Goal: Task Accomplishment & Management: Use online tool/utility

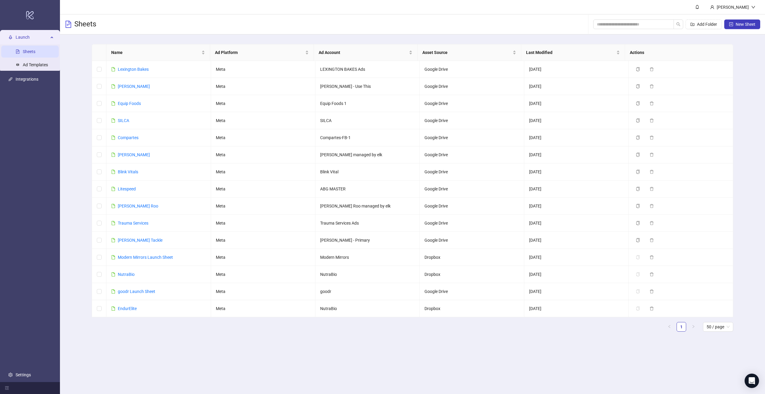
click at [175, 337] on main "Name Ad Platform Ad Account Asset Source Last Modified Actions Lexington Bakes …" at bounding box center [412, 190] width 651 height 312
click at [140, 206] on link "[PERSON_NAME] Roo" at bounding box center [138, 206] width 40 height 5
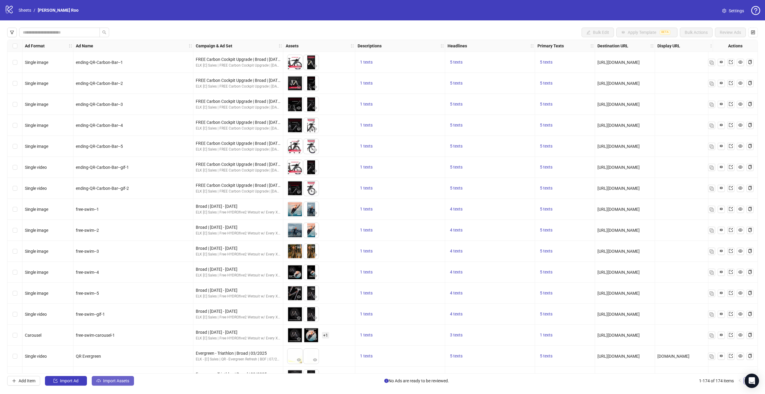
click at [100, 380] on icon "cloud-upload" at bounding box center [99, 381] width 4 height 4
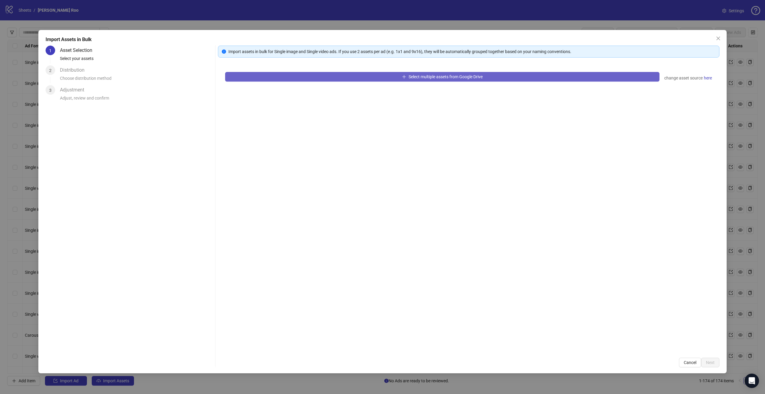
click at [300, 77] on button "Select multiple assets from Google Drive" at bounding box center [442, 77] width 435 height 10
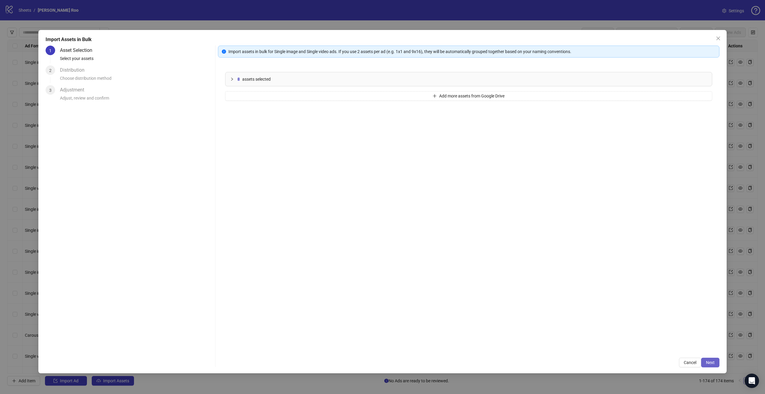
click at [710, 358] on button "Next" at bounding box center [710, 363] width 18 height 10
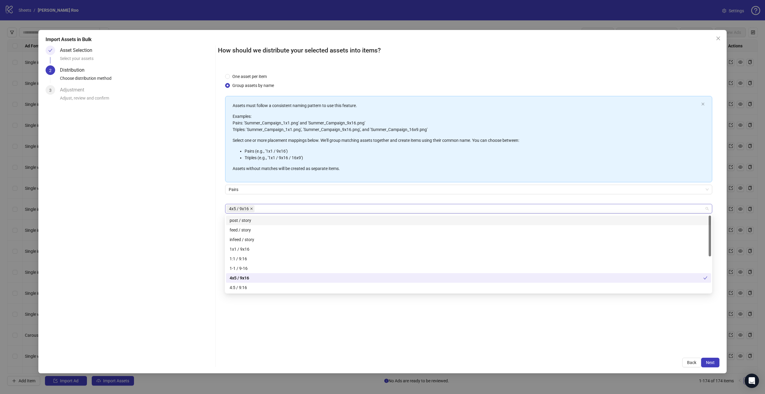
click at [252, 208] on span "4x5 / 9x16" at bounding box center [240, 208] width 28 height 7
click at [251, 208] on icon "close" at bounding box center [251, 209] width 2 height 2
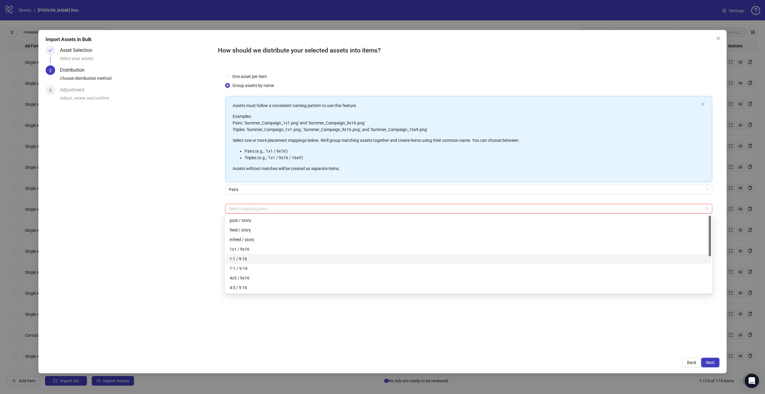
scroll to position [60, 0]
click at [286, 245] on div "1080x1080 / 1080x1920" at bounding box center [469, 247] width 478 height 7
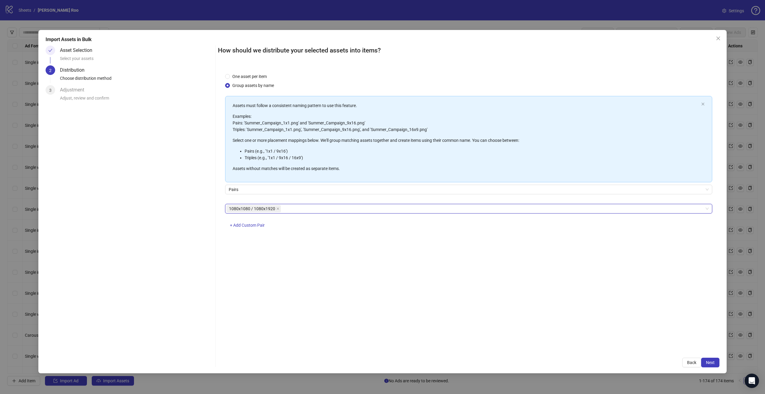
click at [336, 209] on div "1080x1080 / 1080x1920" at bounding box center [465, 209] width 479 height 8
click at [717, 362] on button "Next" at bounding box center [710, 363] width 18 height 10
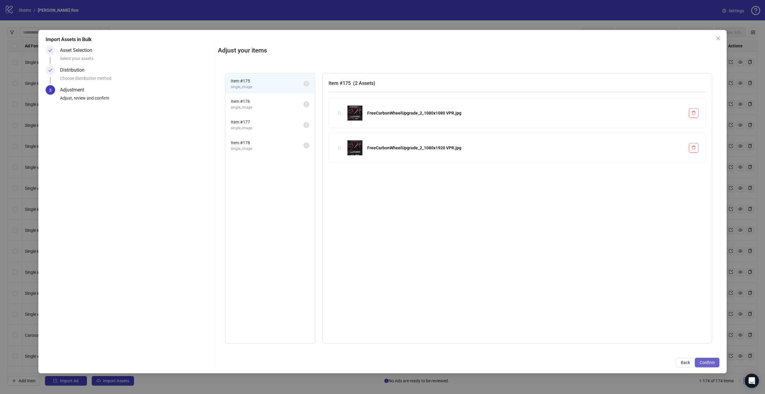
click at [705, 358] on button "Confirm" at bounding box center [707, 363] width 25 height 10
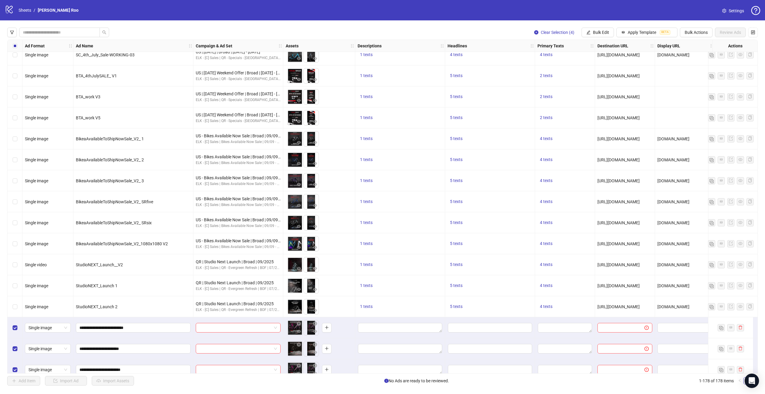
scroll to position [3417, 0]
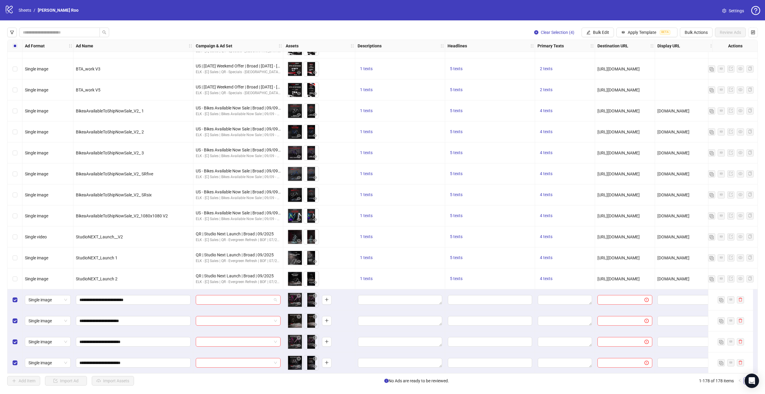
click at [257, 295] on input "search" at bounding box center [235, 299] width 72 height 9
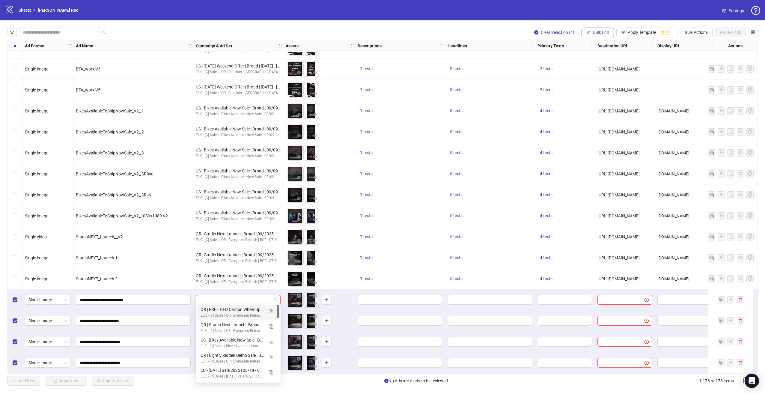
click at [601, 33] on span "Bulk Edit" at bounding box center [601, 32] width 16 height 5
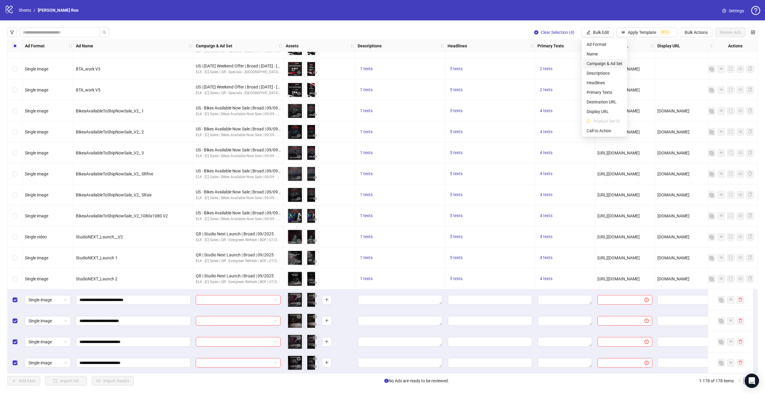
click at [595, 61] on span "Campaign & Ad Set" at bounding box center [605, 63] width 36 height 7
click at [569, 57] on input "search" at bounding box center [579, 58] width 107 height 9
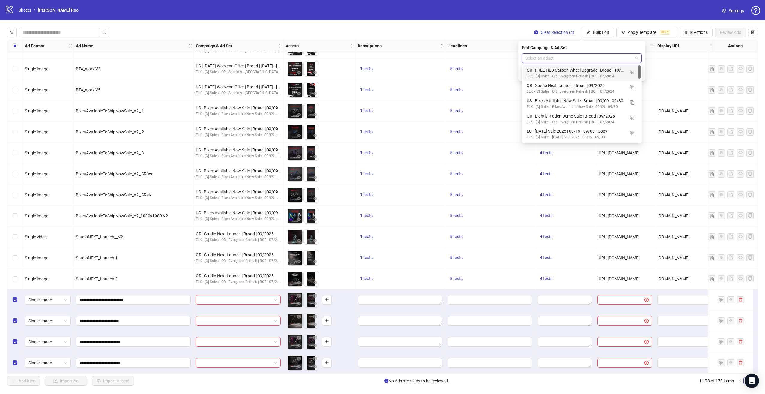
click at [553, 70] on div "QR | FREE HED Carbon Wheel Upgrade | Broad | 10/2025" at bounding box center [576, 70] width 98 height 7
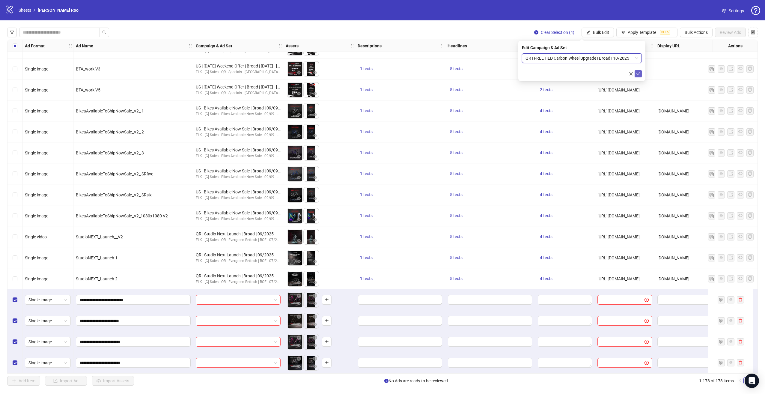
click at [640, 72] on icon "check" at bounding box center [638, 74] width 4 height 4
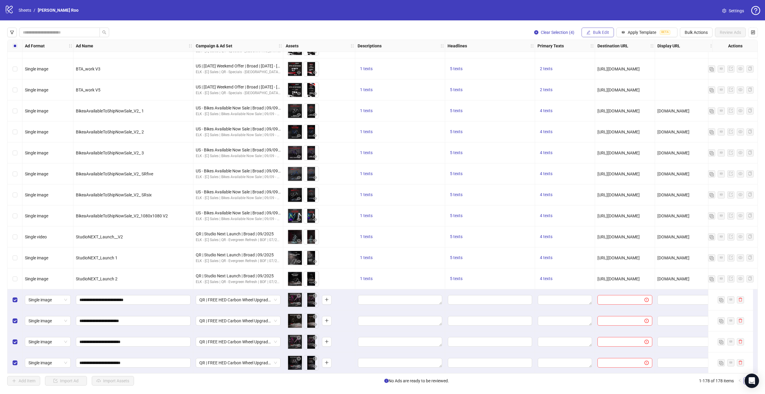
drag, startPoint x: 609, startPoint y: 39, endPoint x: 607, endPoint y: 35, distance: 4.5
click at [608, 37] on div "Clear Selection (4) Bulk Edit Apply Template BETA Bulk Actions Review Ads Ad Fo…" at bounding box center [382, 206] width 765 height 372
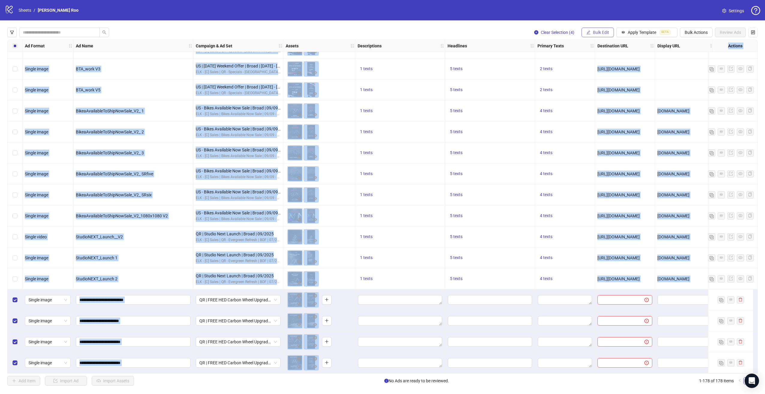
drag, startPoint x: 607, startPoint y: 35, endPoint x: 605, endPoint y: 32, distance: 3.2
click at [605, 32] on span "Bulk Edit" at bounding box center [601, 32] width 16 height 5
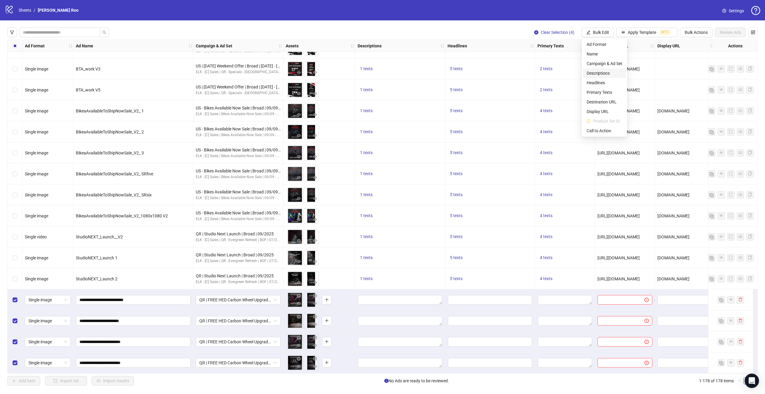
click at [607, 75] on span "Descriptions" at bounding box center [605, 73] width 36 height 7
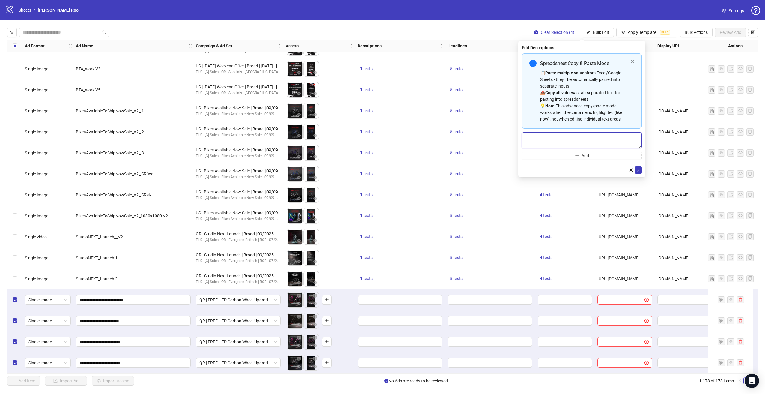
click at [570, 137] on textarea "Multi-text input container - paste or copy values" at bounding box center [582, 140] width 120 height 16
paste textarea "**********"
type textarea "**********"
click at [638, 168] on icon "check" at bounding box center [638, 170] width 4 height 4
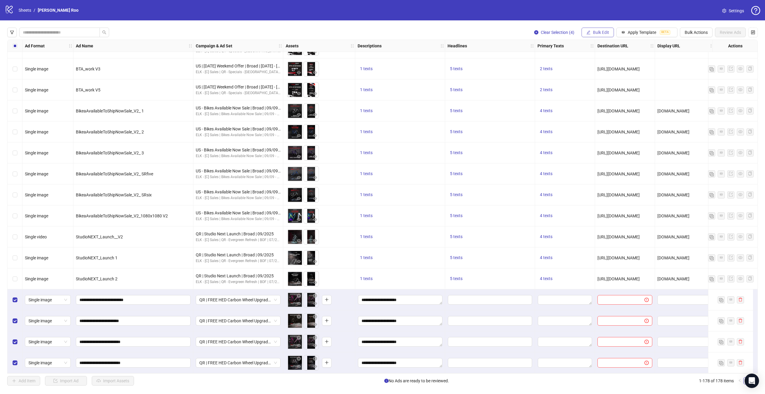
click at [596, 33] on span "Bulk Edit" at bounding box center [601, 32] width 16 height 5
click at [601, 82] on span "Headlines" at bounding box center [605, 82] width 36 height 7
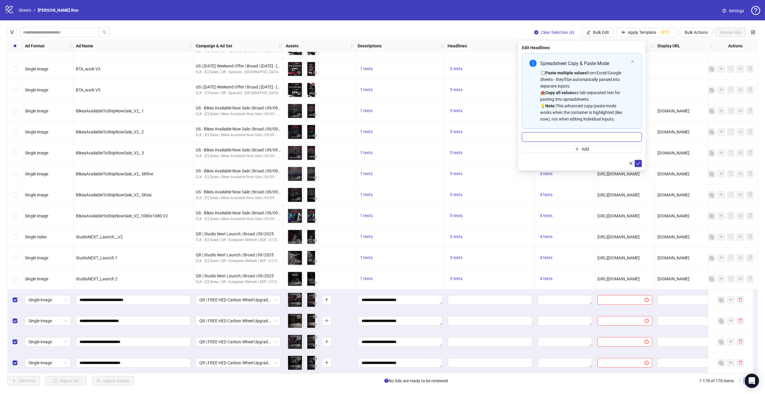
click at [557, 137] on input "Multi-input container - paste or copy values" at bounding box center [582, 137] width 120 height 10
paste input "**********"
type input "**********"
click at [551, 148] on button "Add" at bounding box center [582, 148] width 120 height 7
click at [538, 150] on input "Multi-input container - paste or copy values" at bounding box center [579, 150] width 107 height 7
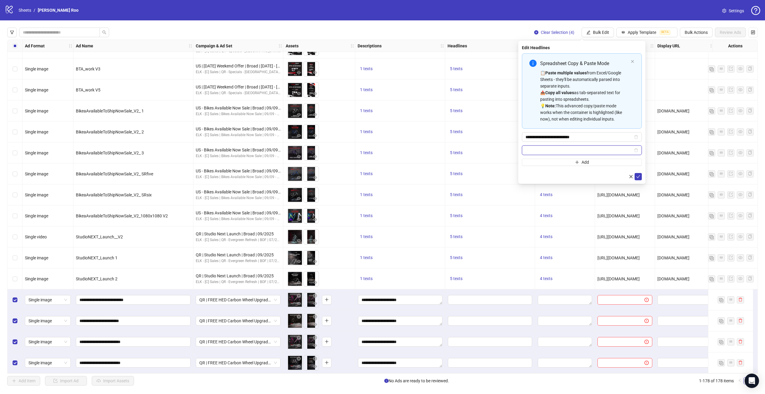
paste input "**********"
type input "**********"
click at [539, 162] on button "Add" at bounding box center [582, 162] width 120 height 7
click at [543, 165] on input "Multi-input container - paste or copy values" at bounding box center [579, 163] width 107 height 7
paste input "**********"
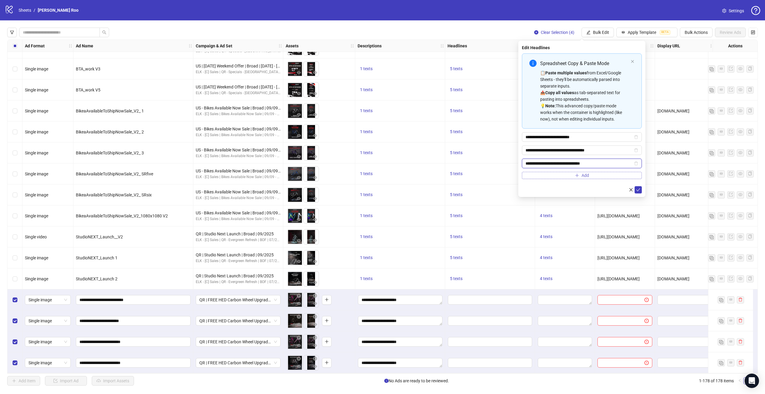
type input "**********"
click at [525, 176] on button "Add" at bounding box center [582, 175] width 120 height 7
click at [562, 178] on input "Multi-input container - paste or copy values" at bounding box center [579, 176] width 107 height 7
paste input "**********"
type input "**********"
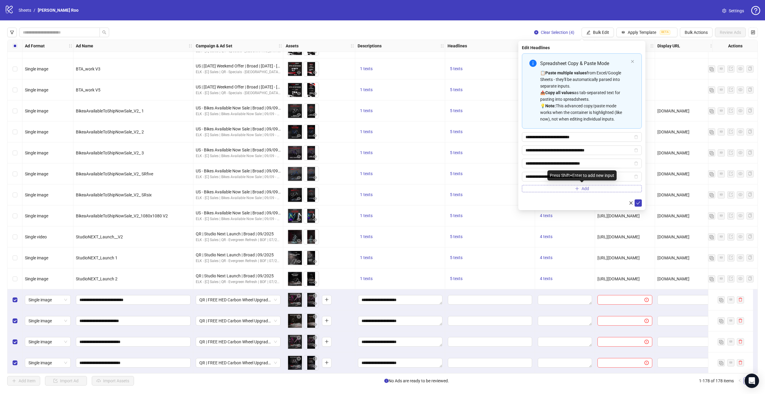
click at [554, 186] on button "Add" at bounding box center [582, 188] width 120 height 7
click at [583, 188] on input "Multi-input container - paste or copy values" at bounding box center [579, 190] width 107 height 7
paste input "**********"
type input "**********"
click at [639, 214] on icon "check" at bounding box center [638, 216] width 4 height 4
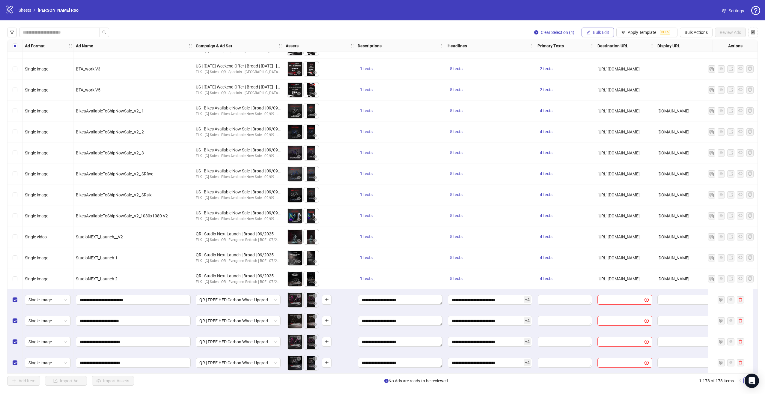
click at [599, 31] on span "Bulk Edit" at bounding box center [601, 32] width 16 height 5
click at [612, 91] on span "Primary Texts" at bounding box center [605, 92] width 36 height 7
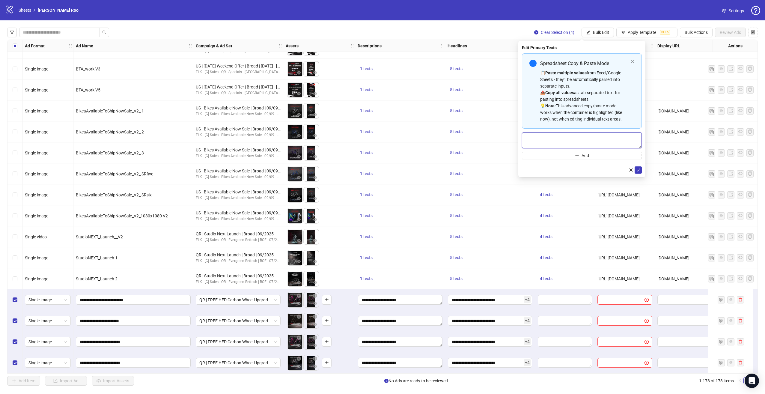
click at [613, 140] on textarea "Multi-text input container - paste or copy values" at bounding box center [582, 140] width 120 height 16
paste textarea "**********"
type textarea "**********"
click at [606, 158] on button "Add" at bounding box center [582, 155] width 120 height 7
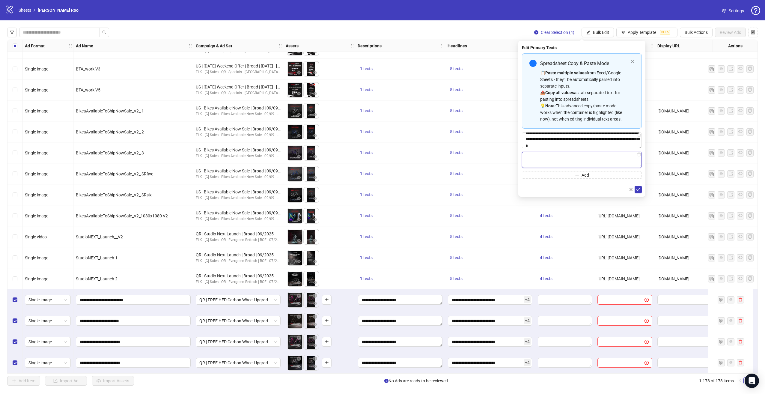
click at [538, 159] on textarea "Multi-text input container - paste or copy values" at bounding box center [582, 160] width 120 height 16
paste textarea "**********"
type textarea "**********"
click at [539, 175] on button "Add" at bounding box center [582, 175] width 120 height 7
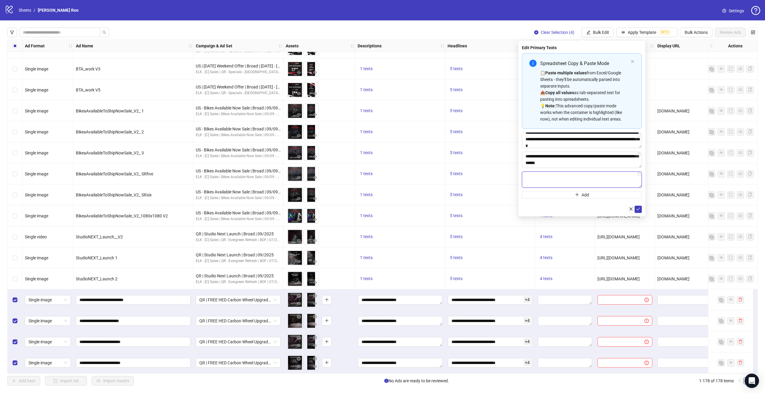
click at [570, 186] on textarea "Multi-text input container - paste or copy values" at bounding box center [582, 180] width 120 height 16
paste textarea "**********"
type textarea "**********"
click at [638, 210] on icon "check" at bounding box center [638, 209] width 4 height 4
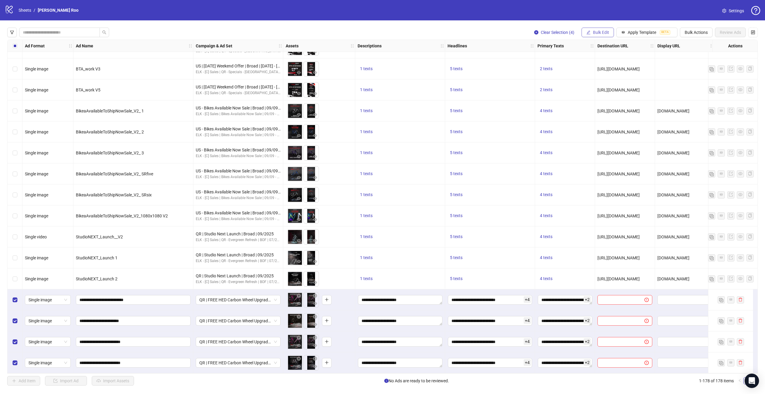
click at [596, 30] on span "Bulk Edit" at bounding box center [601, 32] width 16 height 5
click at [600, 101] on span "Destination URL" at bounding box center [605, 102] width 36 height 7
click at [546, 58] on input "text" at bounding box center [580, 58] width 108 height 7
paste input "**********"
type input "**********"
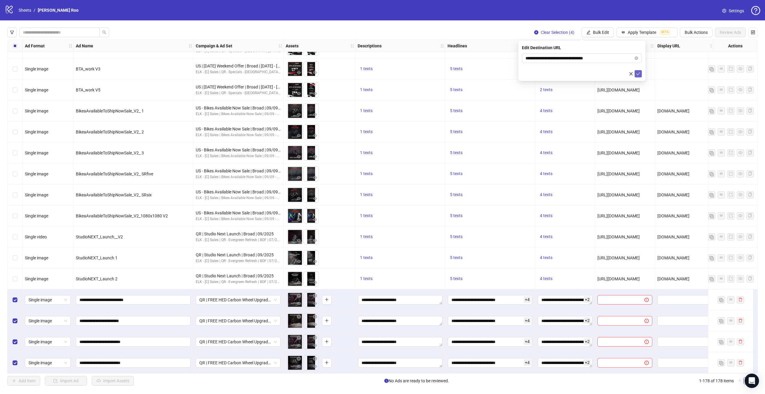
click at [638, 74] on icon "check" at bounding box center [639, 73] width 4 height 3
click at [603, 33] on span "Bulk Edit" at bounding box center [601, 32] width 16 height 5
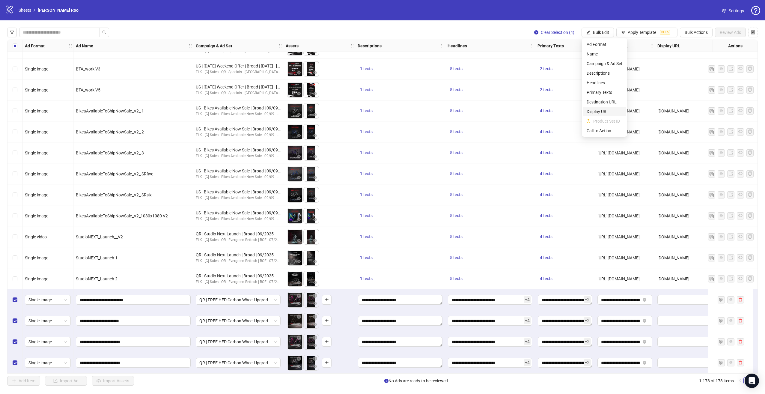
click at [602, 110] on span "Display URL" at bounding box center [605, 111] width 36 height 7
click at [575, 58] on input "text" at bounding box center [582, 58] width 120 height 10
paste input "**********"
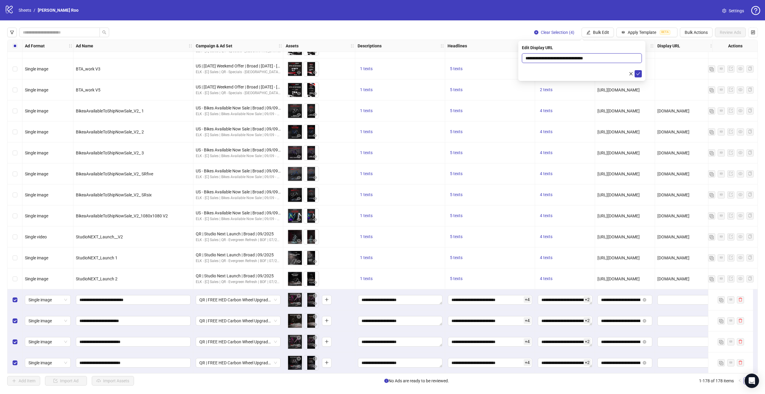
drag, startPoint x: 539, startPoint y: 59, endPoint x: 468, endPoint y: 51, distance: 71.5
click at [487, 54] on body "logo/logo-mobile Sheets / [PERSON_NAME] Roo Settings Clear Selection (4) Bulk E…" at bounding box center [382, 197] width 765 height 394
drag, startPoint x: 561, startPoint y: 57, endPoint x: 657, endPoint y: 65, distance: 96.6
click at [652, 64] on body "logo/logo-mobile Sheets / [PERSON_NAME] Roo Settings Clear Selection (4) Bulk E…" at bounding box center [382, 197] width 765 height 394
type input "**********"
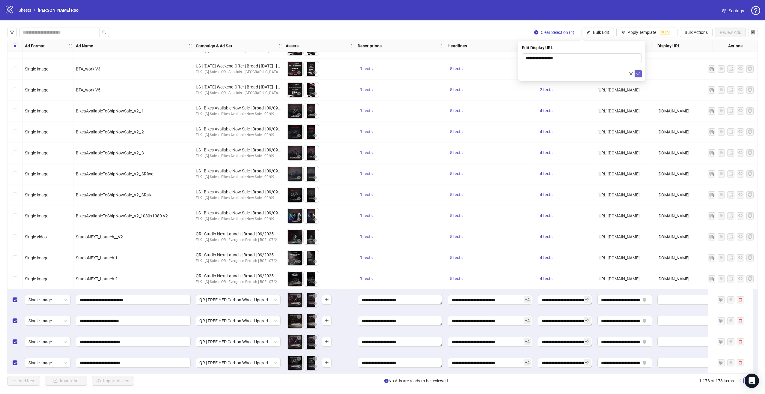
click at [640, 75] on icon "check" at bounding box center [638, 74] width 4 height 4
click at [606, 34] on span "Bulk Edit" at bounding box center [601, 32] width 16 height 5
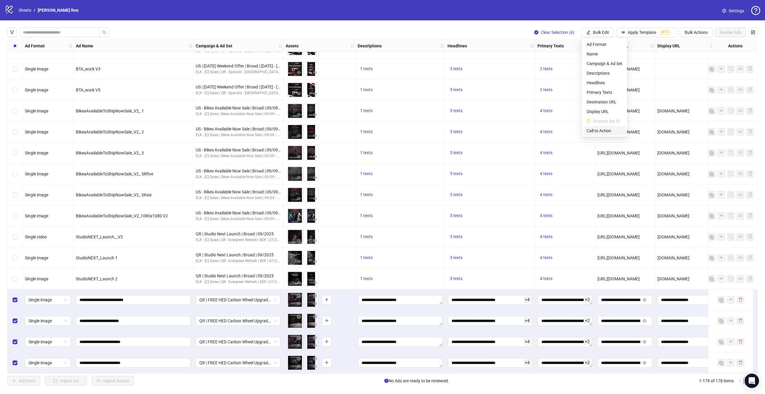
click at [615, 130] on span "Call to Action" at bounding box center [605, 130] width 36 height 7
click at [553, 58] on input "search" at bounding box center [579, 58] width 107 height 9
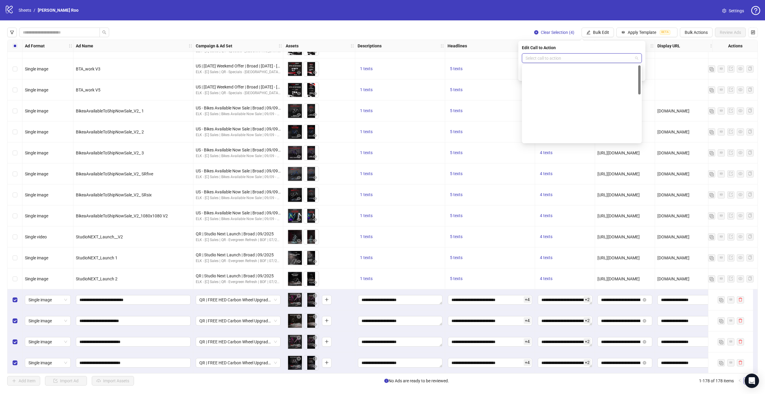
scroll to position [125, 0]
click at [540, 90] on div "Shop now" at bounding box center [582, 89] width 110 height 7
click at [638, 76] on button "submit" at bounding box center [638, 73] width 7 height 7
click at [722, 36] on button "Review Ads" at bounding box center [730, 33] width 31 height 10
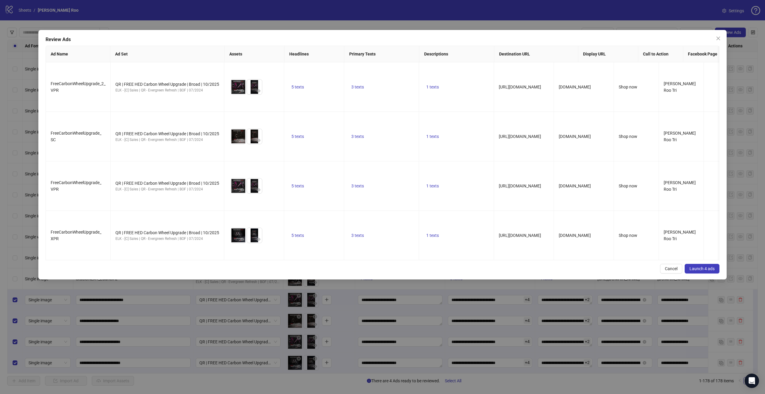
click at [705, 264] on button "Launch 4 ads" at bounding box center [702, 269] width 35 height 10
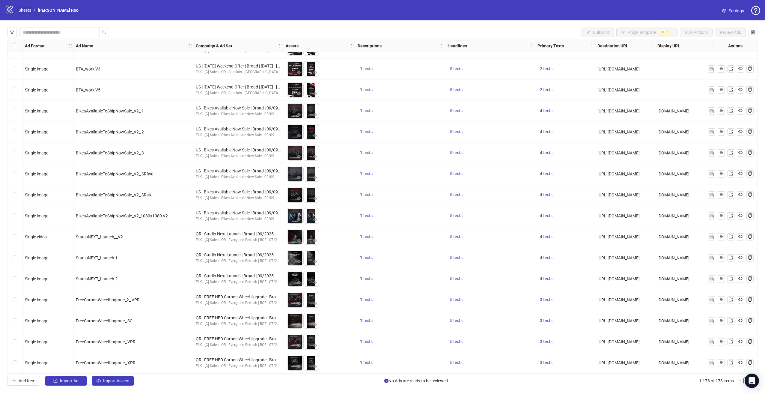
click at [26, 10] on link "Sheets" at bounding box center [24, 10] width 15 height 7
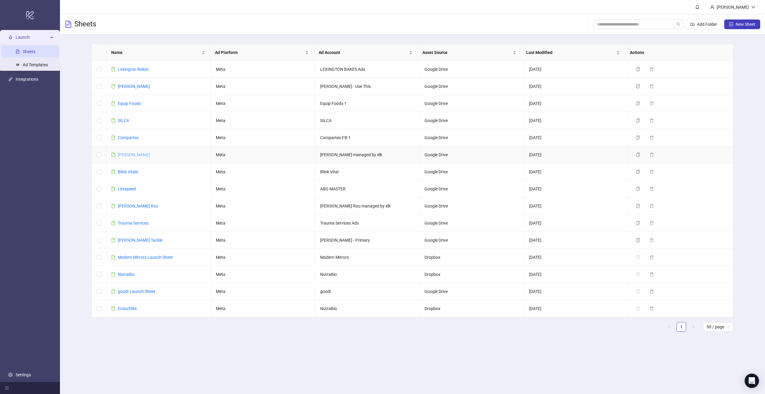
click at [127, 152] on link "[PERSON_NAME]" at bounding box center [134, 154] width 32 height 5
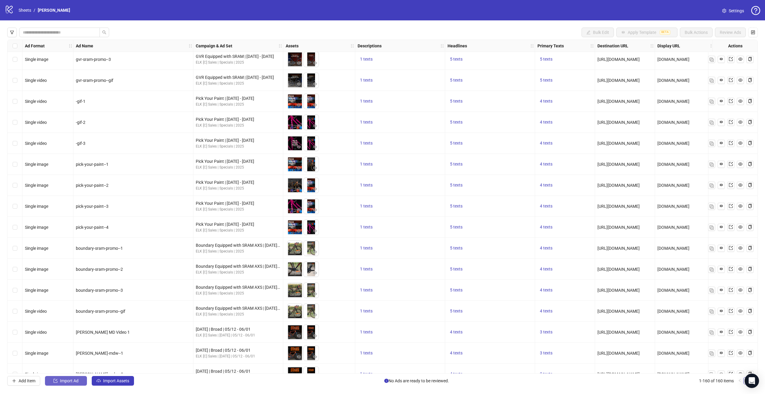
scroll to position [1829, 0]
click at [71, 379] on span "Import Ad" at bounding box center [69, 380] width 19 height 5
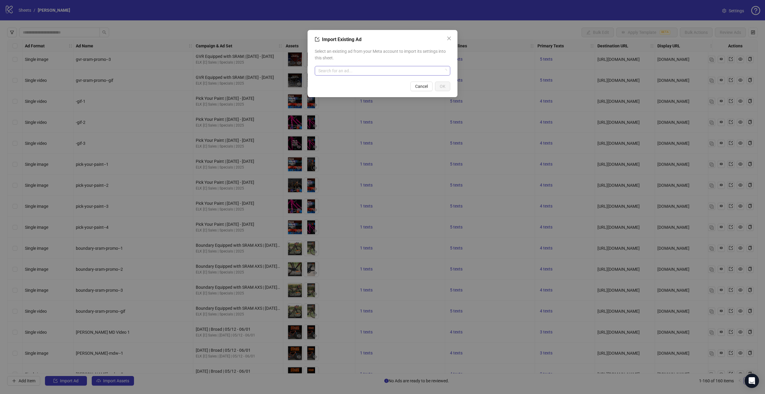
click at [356, 70] on input "search" at bounding box center [379, 70] width 123 height 9
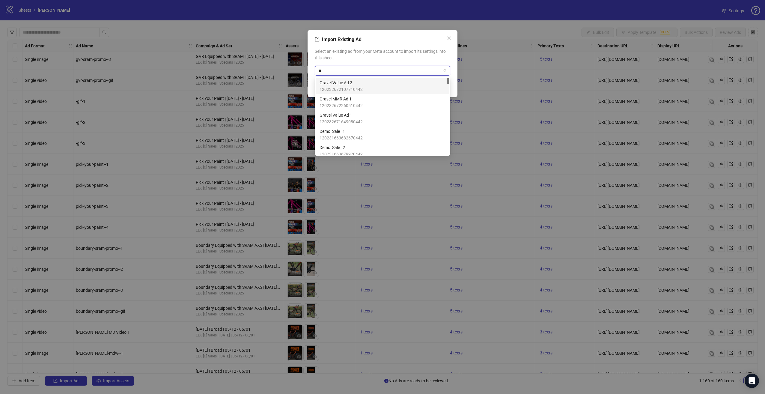
type input "***"
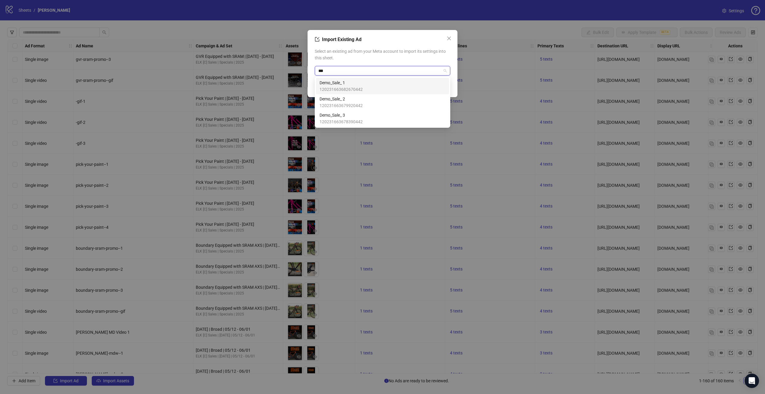
click at [347, 82] on span "Demo_Sale_ 1" at bounding box center [341, 82] width 43 height 7
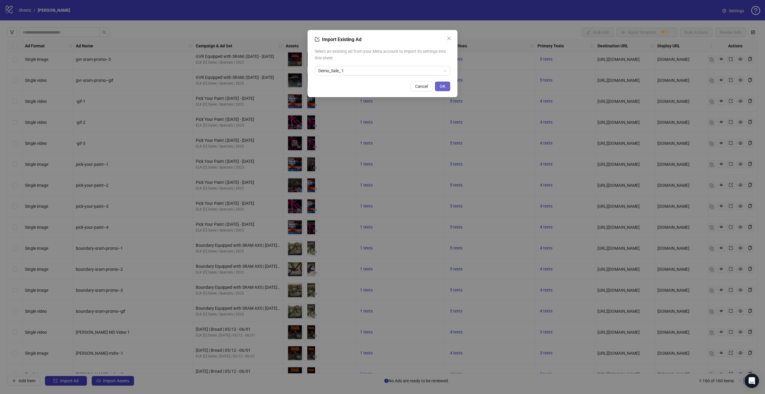
click at [443, 85] on span "OK" at bounding box center [443, 86] width 6 height 5
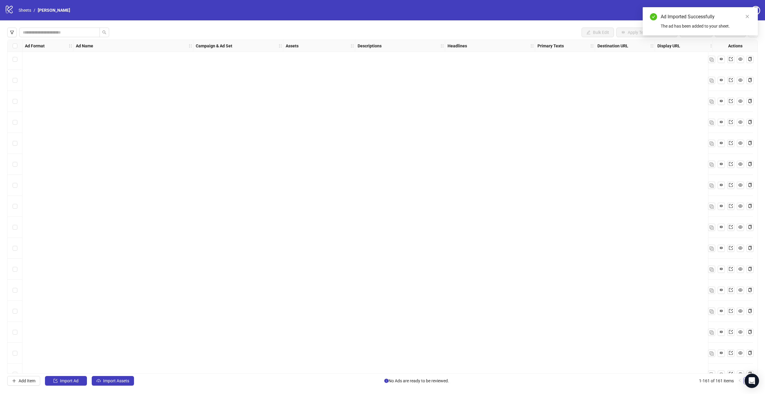
scroll to position [2399, 0]
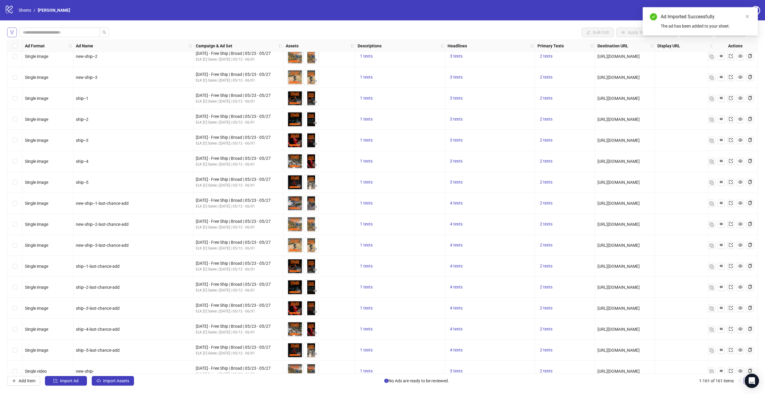
drag, startPoint x: 17, startPoint y: 32, endPoint x: 13, endPoint y: 32, distance: 3.6
click at [16, 32] on div at bounding box center [58, 33] width 102 height 10
click at [13, 32] on icon "filter" at bounding box center [12, 32] width 4 height 4
click at [29, 66] on div at bounding box center [68, 69] width 102 height 8
click at [55, 46] on div "Filter" at bounding box center [71, 45] width 120 height 7
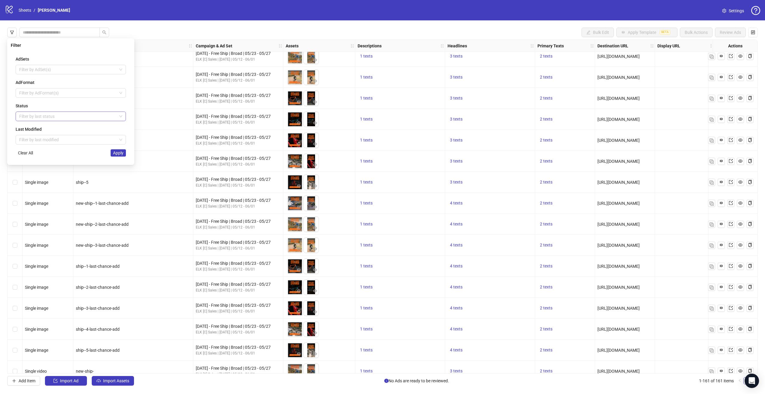
click at [53, 114] on div at bounding box center [68, 116] width 102 height 8
click at [51, 128] on div "Draft" at bounding box center [70, 127] width 101 height 7
click at [121, 154] on span "Apply" at bounding box center [118, 153] width 10 height 5
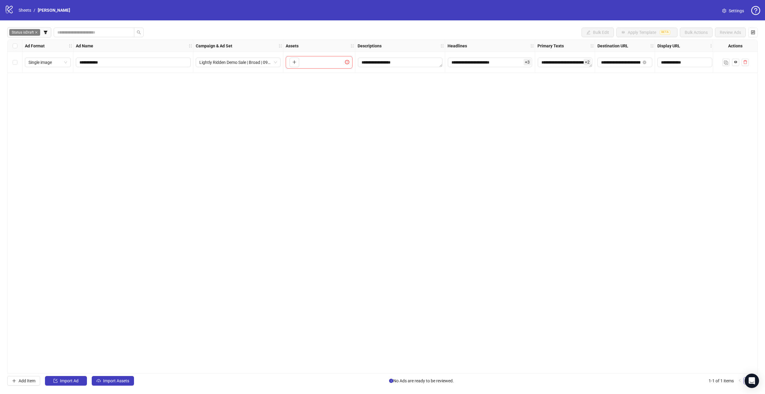
click at [70, 137] on div "**********" at bounding box center [382, 207] width 751 height 334
click at [114, 381] on span "Import Assets" at bounding box center [116, 380] width 26 height 5
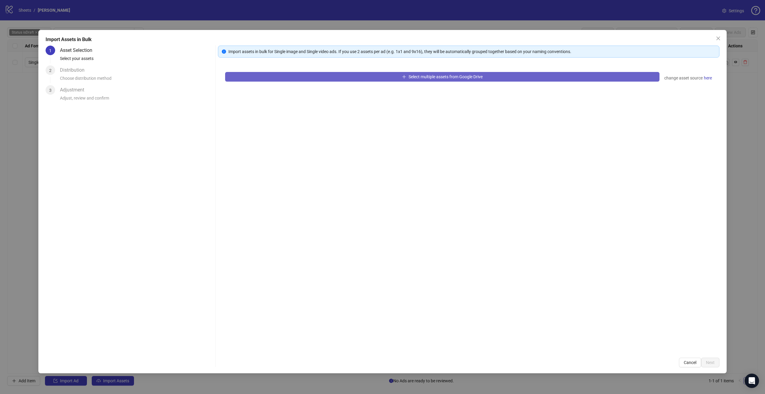
click at [315, 73] on button "Select multiple assets from Google Drive" at bounding box center [442, 77] width 435 height 10
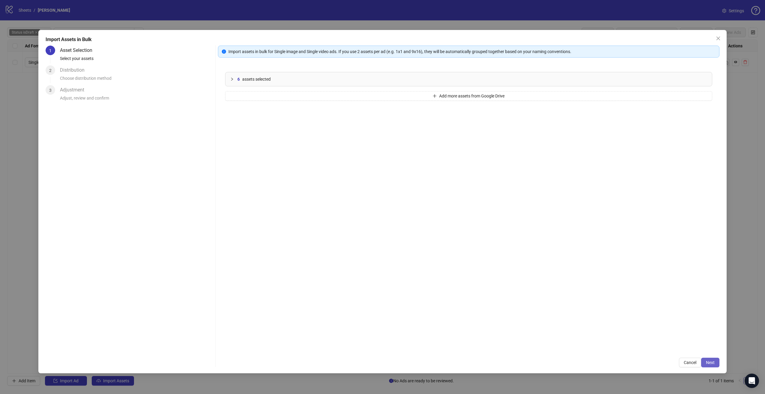
click at [712, 360] on span "Next" at bounding box center [710, 362] width 9 height 5
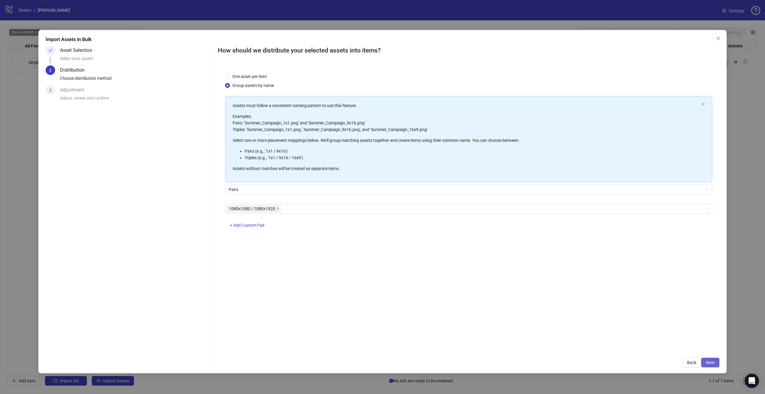
click at [708, 366] on button "Next" at bounding box center [710, 363] width 18 height 10
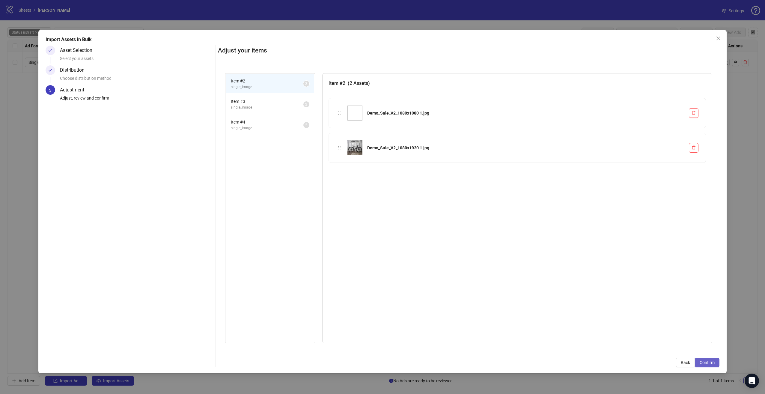
click at [710, 363] on span "Confirm" at bounding box center [707, 362] width 15 height 5
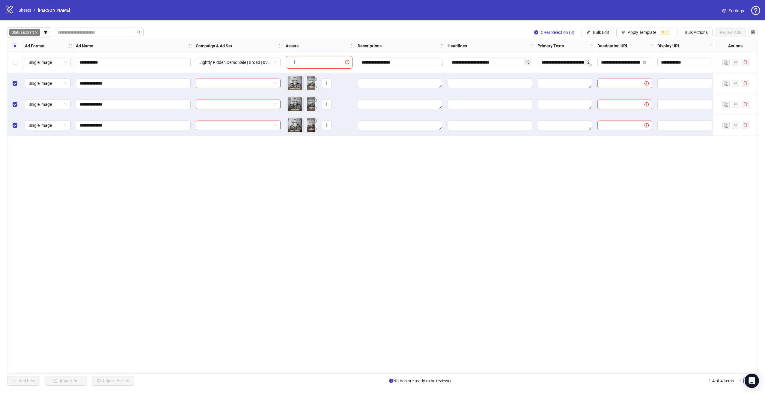
click at [18, 61] on div "Select row 1" at bounding box center [14, 62] width 15 height 21
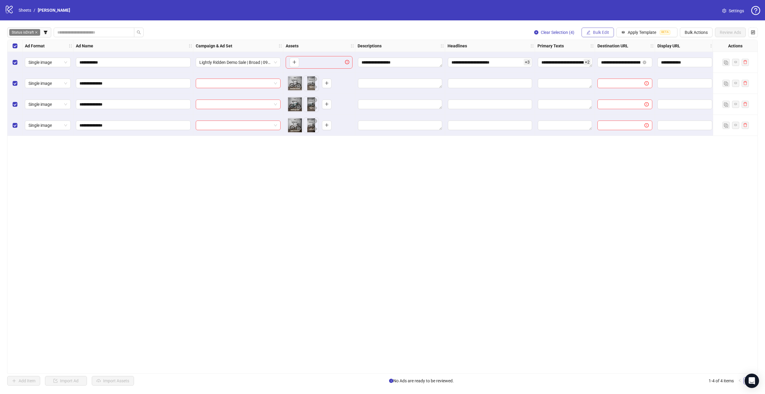
click at [586, 32] on button "Bulk Edit" at bounding box center [598, 33] width 32 height 10
click at [603, 62] on span "Campaign & Ad Set" at bounding box center [605, 63] width 36 height 7
click at [638, 75] on icon "check" at bounding box center [638, 74] width 4 height 4
click at [589, 32] on icon "edit" at bounding box center [589, 32] width 4 height 4
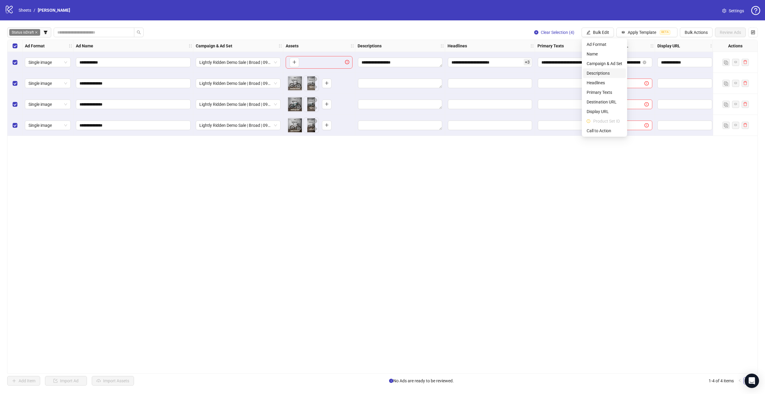
click at [605, 72] on span "Descriptions" at bounding box center [605, 73] width 36 height 7
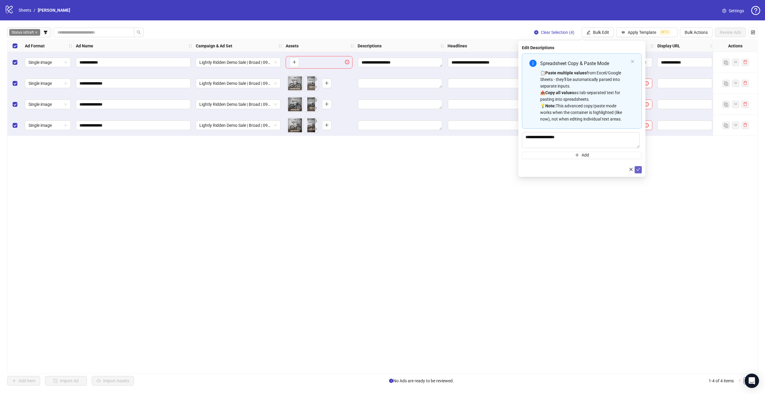
click at [639, 172] on span "submit" at bounding box center [638, 169] width 4 height 5
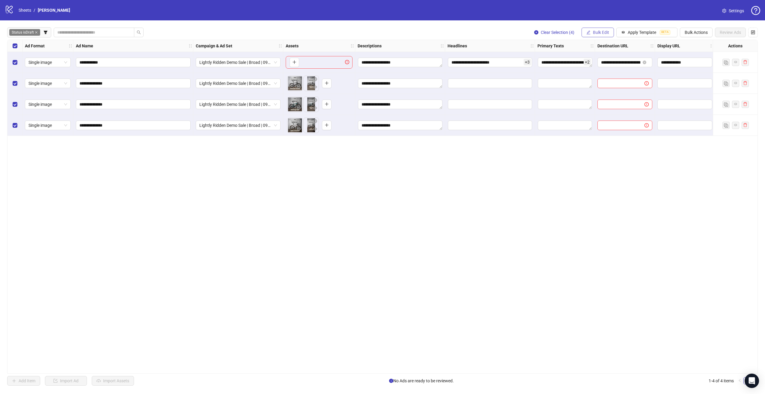
click at [596, 31] on span "Bulk Edit" at bounding box center [601, 32] width 16 height 5
click at [605, 83] on span "Headlines" at bounding box center [605, 82] width 36 height 7
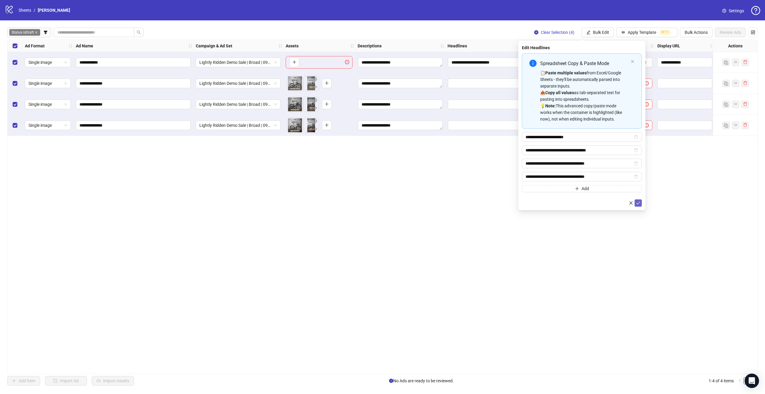
click at [641, 203] on button "submit" at bounding box center [638, 202] width 7 height 7
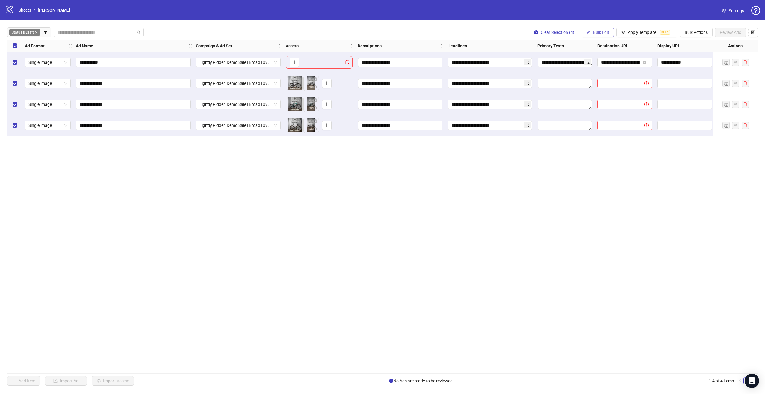
click at [588, 31] on icon "edit" at bounding box center [589, 32] width 4 height 4
click at [602, 93] on span "Primary Texts" at bounding box center [605, 92] width 36 height 7
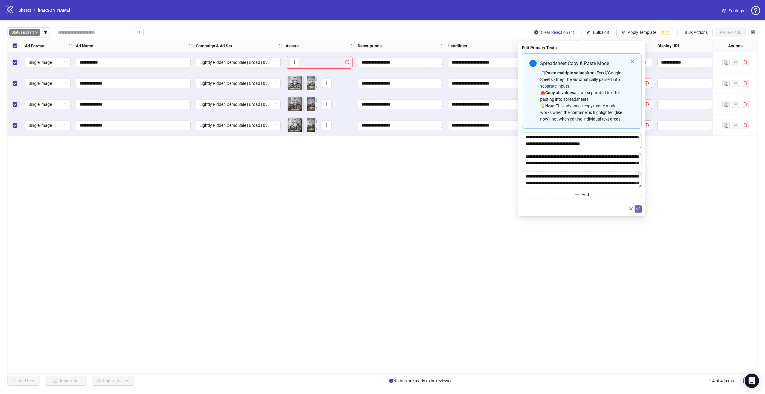
click at [636, 211] on button "submit" at bounding box center [638, 208] width 7 height 7
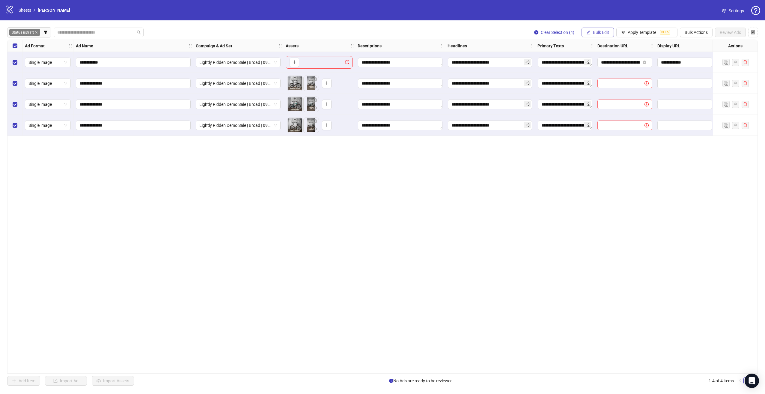
click at [607, 35] on button "Bulk Edit" at bounding box center [598, 33] width 32 height 10
click at [606, 101] on span "Destination URL" at bounding box center [605, 102] width 36 height 7
click at [641, 73] on button "submit" at bounding box center [638, 73] width 7 height 7
click at [605, 30] on span "Bulk Edit" at bounding box center [601, 32] width 16 height 5
click at [606, 113] on span "Display URL" at bounding box center [605, 111] width 36 height 7
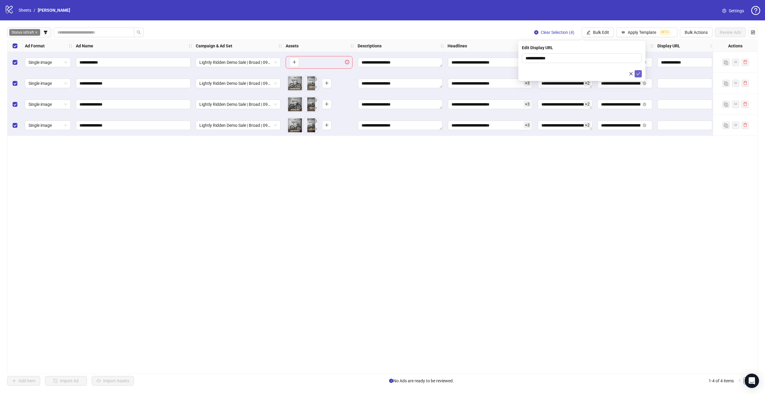
click at [639, 72] on icon "check" at bounding box center [638, 74] width 4 height 4
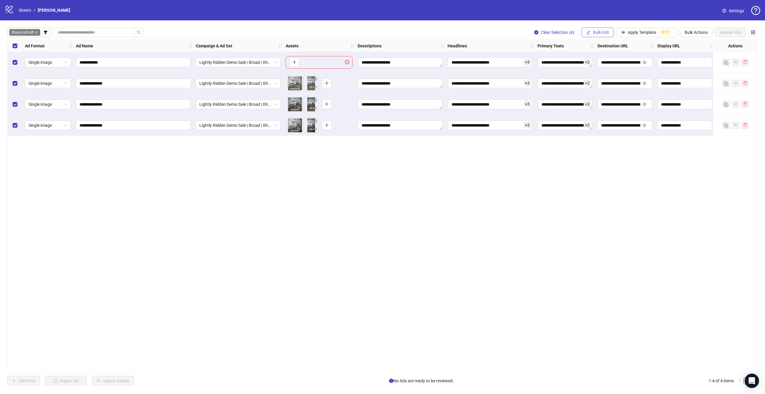
click at [605, 36] on button "Bulk Edit" at bounding box center [598, 33] width 32 height 10
click at [610, 132] on span "Call to Action" at bounding box center [605, 130] width 36 height 7
click at [638, 70] on form "Shop now" at bounding box center [582, 65] width 120 height 24
click at [639, 72] on icon "check" at bounding box center [638, 74] width 4 height 4
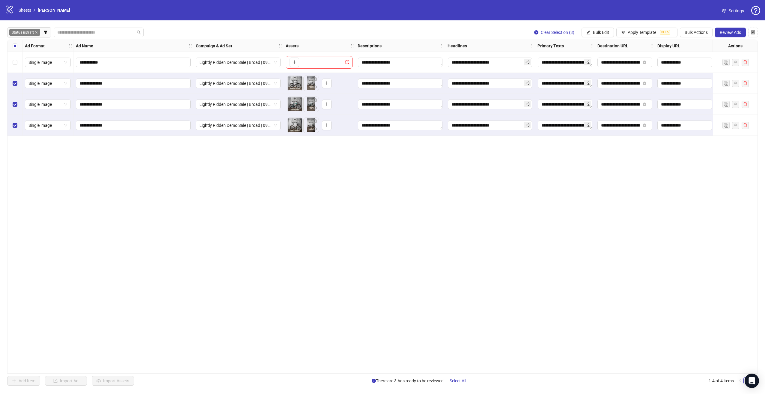
click at [336, 260] on div "**********" at bounding box center [382, 207] width 751 height 334
click at [722, 36] on button "Review Ads" at bounding box center [730, 33] width 31 height 10
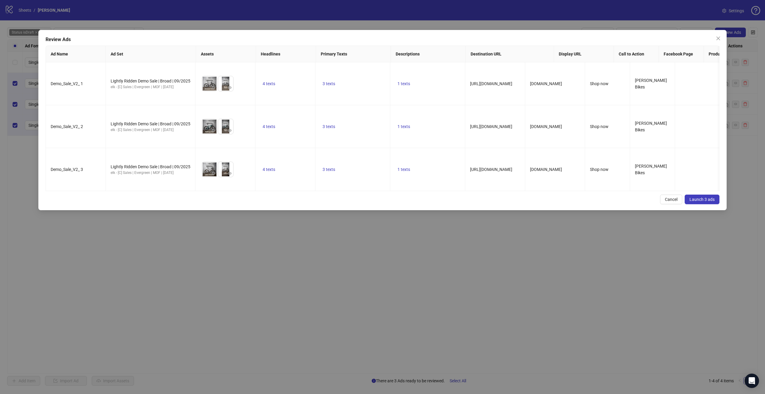
click at [698, 197] on span "Launch 3 ads" at bounding box center [702, 199] width 25 height 5
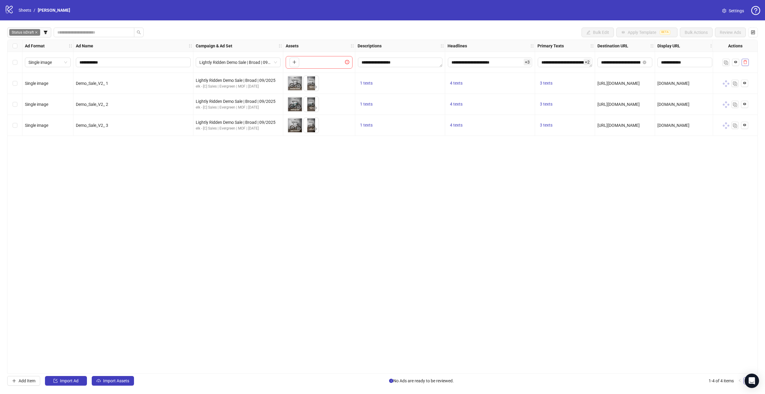
click at [746, 59] on button "button" at bounding box center [745, 62] width 7 height 7
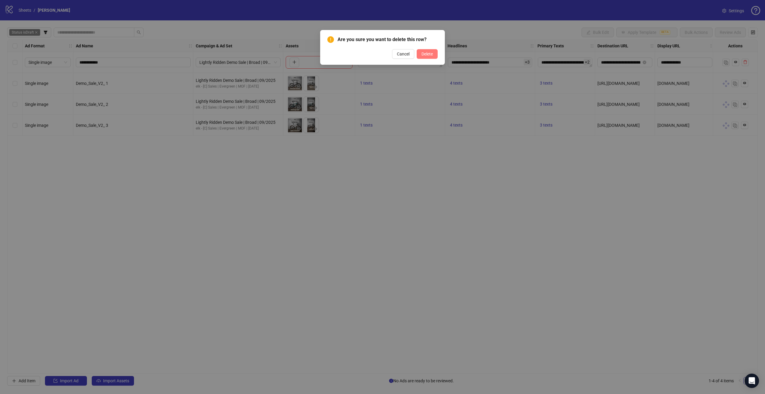
click at [434, 54] on button "Delete" at bounding box center [427, 54] width 21 height 10
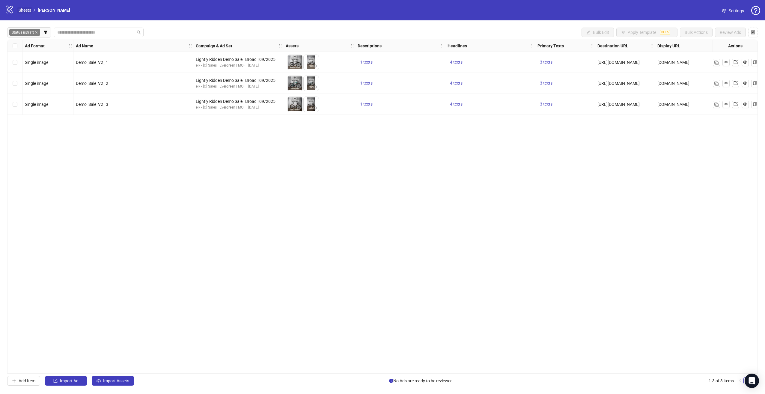
click at [22, 12] on link "Sheets" at bounding box center [24, 10] width 15 height 7
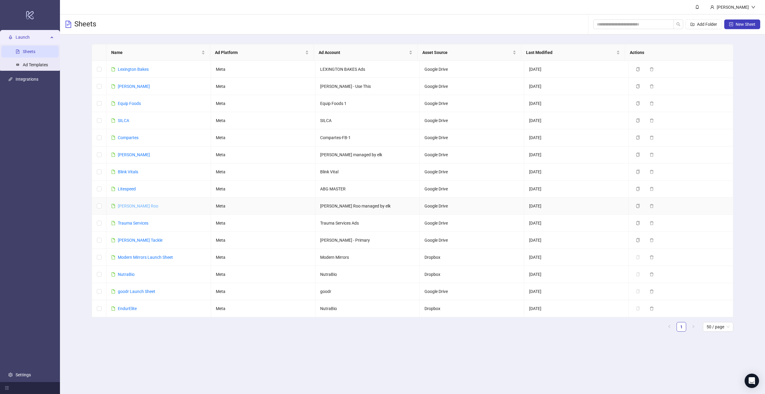
click at [135, 207] on link "[PERSON_NAME] Roo" at bounding box center [138, 206] width 40 height 5
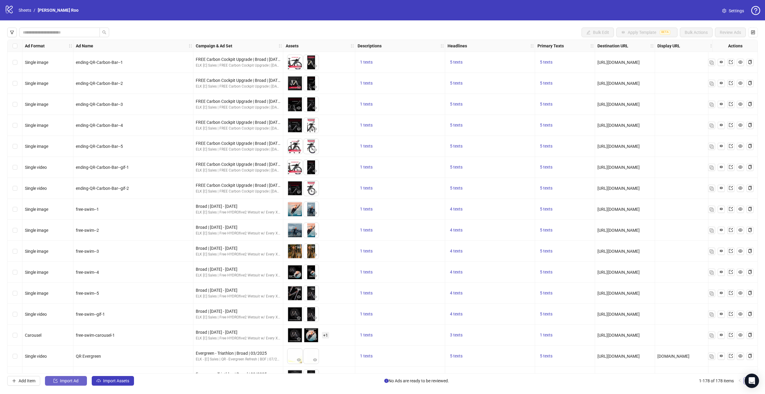
click at [62, 380] on span "Import Ad" at bounding box center [69, 380] width 19 height 5
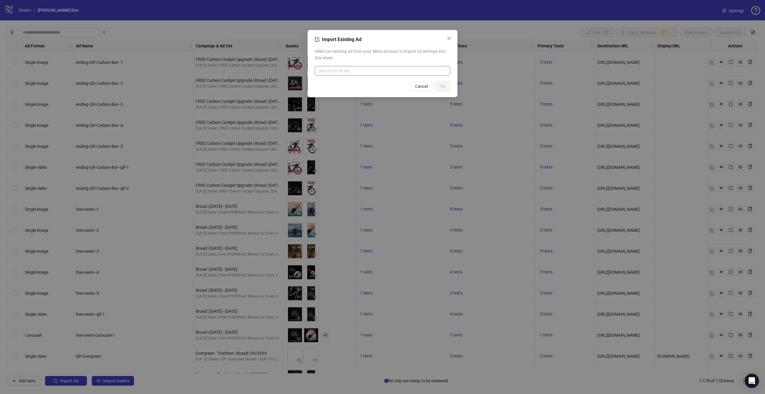
drag, startPoint x: 357, startPoint y: 75, endPoint x: 356, endPoint y: 72, distance: 3.5
click at [357, 75] on div "Select an existing ad from your Meta account to import its settings into this s…" at bounding box center [383, 62] width 136 height 32
click at [355, 71] on input "search" at bounding box center [379, 70] width 123 height 9
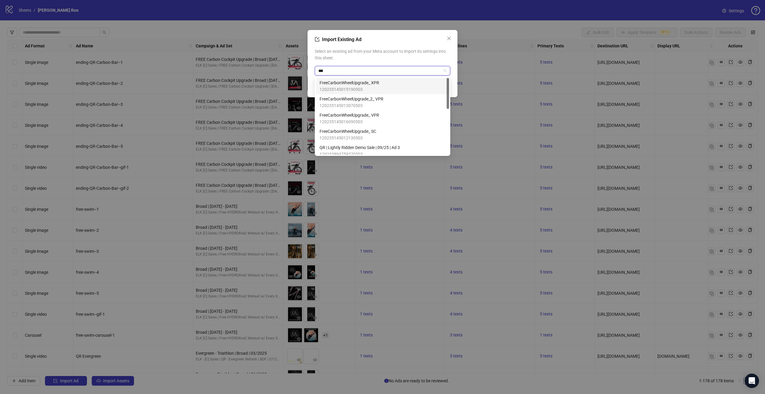
type input "****"
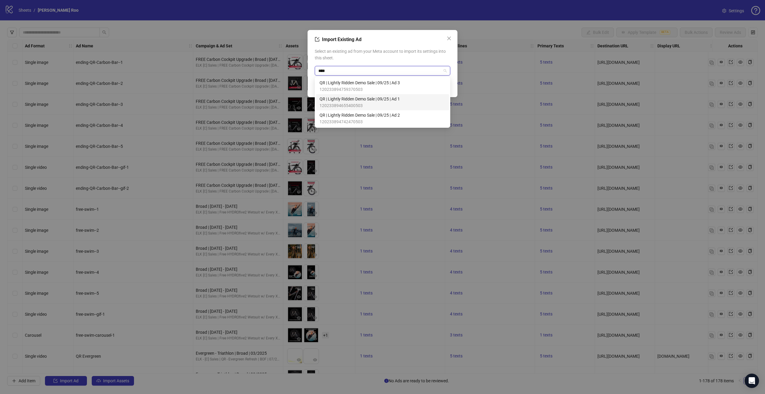
click at [356, 97] on span "QR | Lightly Ridden Demo Sale | 09/25 | Ad 1" at bounding box center [360, 99] width 80 height 7
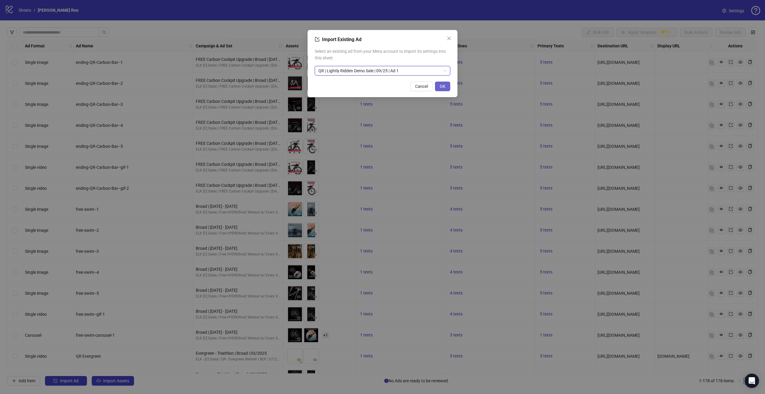
click at [440, 88] on button "OK" at bounding box center [442, 87] width 15 height 10
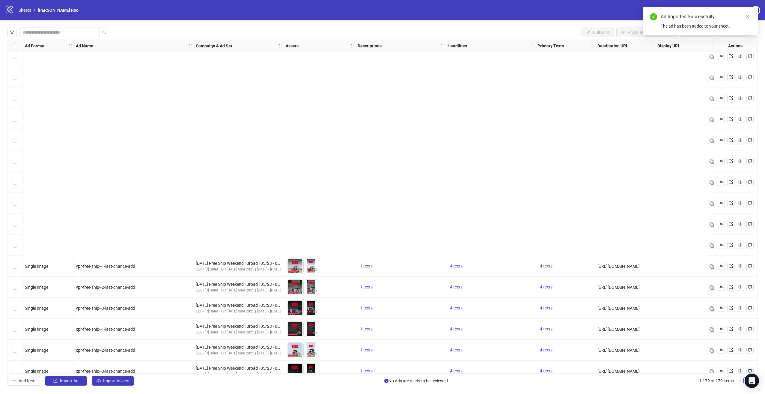
scroll to position [2849, 0]
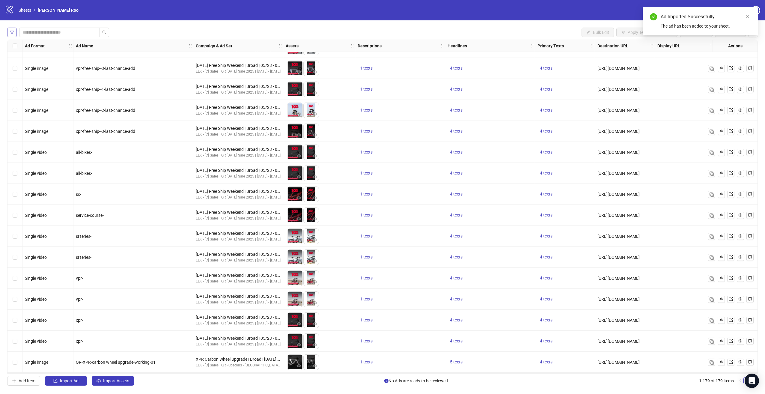
click at [14, 34] on icon "filter" at bounding box center [12, 32] width 4 height 4
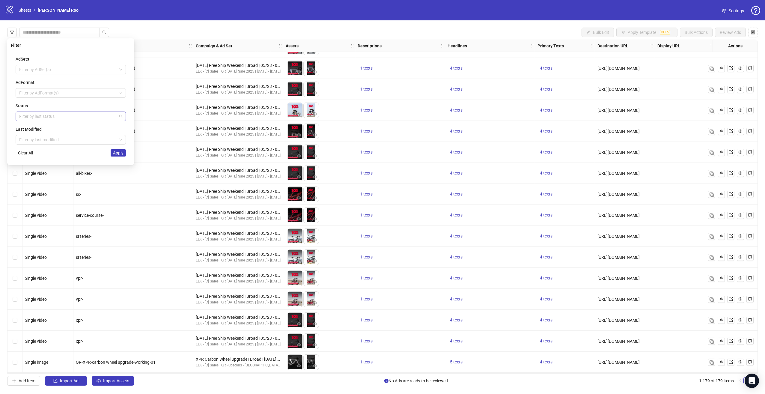
click at [50, 117] on div at bounding box center [68, 116] width 102 height 8
click at [40, 130] on div "Draft" at bounding box center [70, 127] width 101 height 7
click at [117, 156] on div "AdSets Filter by AdSet(s) AdFormat Filter by AdFormat(s) Status Draft Last Modi…" at bounding box center [71, 106] width 120 height 110
click at [119, 155] on button "Apply" at bounding box center [118, 152] width 15 height 7
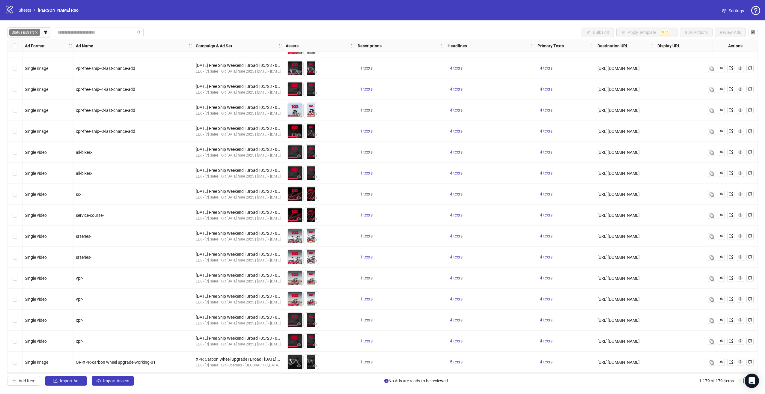
scroll to position [0, 0]
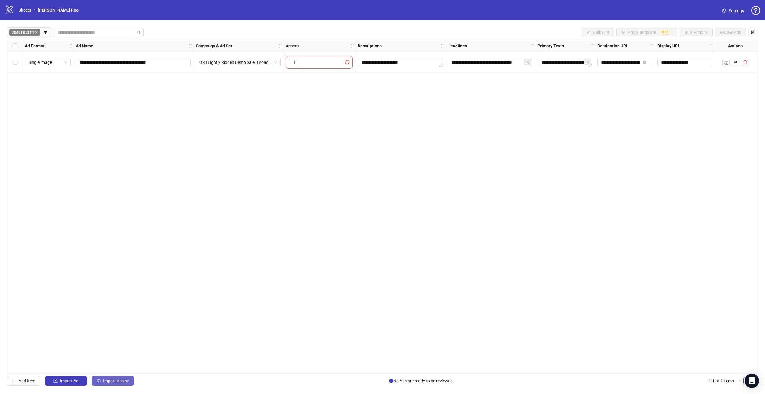
click at [101, 385] on button "Import Assets" at bounding box center [113, 381] width 42 height 10
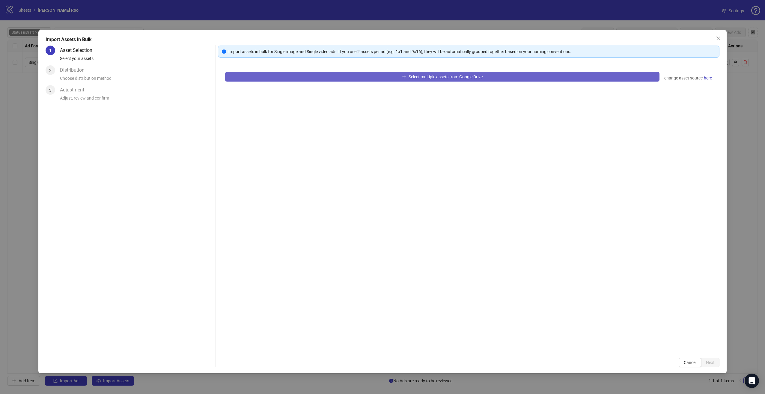
click at [289, 79] on button "Select multiple assets from Google Drive" at bounding box center [442, 77] width 435 height 10
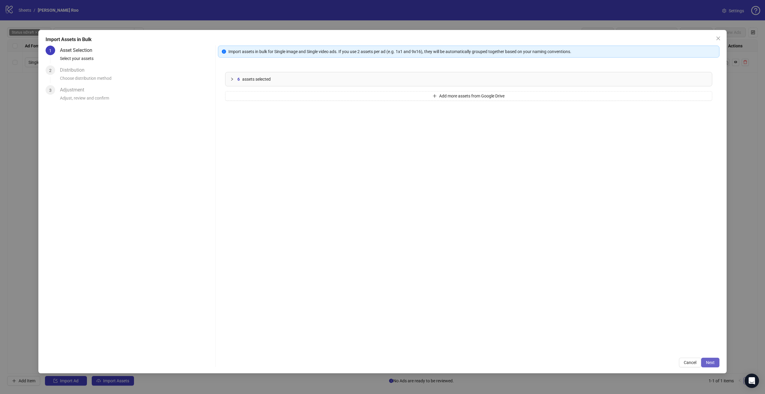
click at [715, 362] on button "Next" at bounding box center [710, 363] width 18 height 10
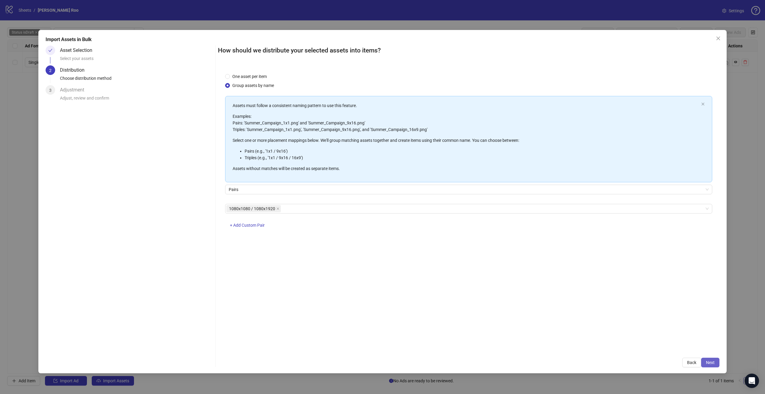
click at [714, 360] on span "Next" at bounding box center [710, 362] width 9 height 5
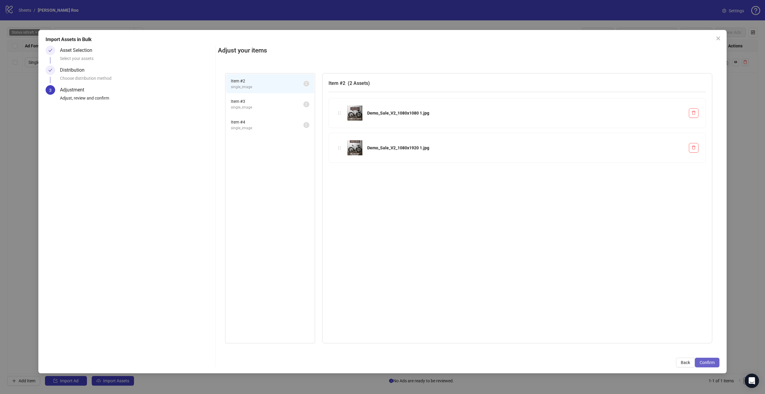
click at [700, 363] on button "Confirm" at bounding box center [707, 363] width 25 height 10
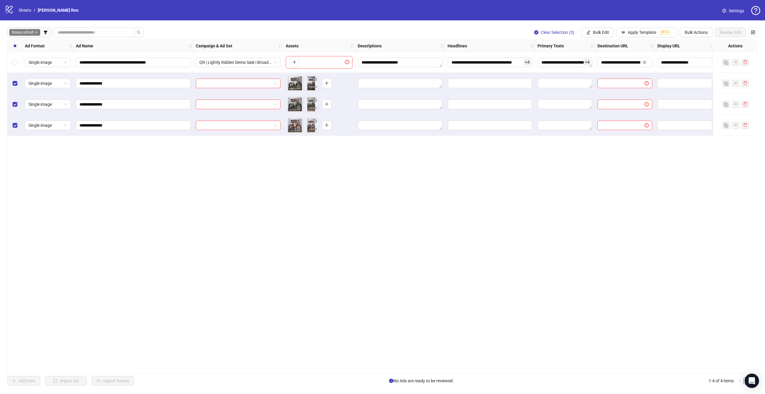
click at [11, 63] on div "Select row 1" at bounding box center [14, 62] width 15 height 21
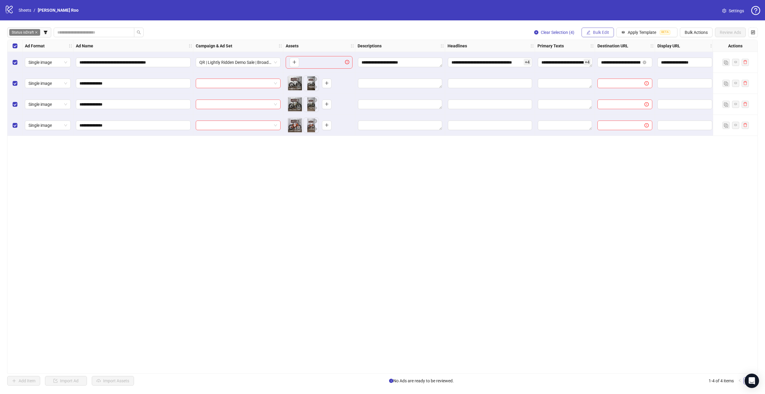
click at [607, 33] on span "Bulk Edit" at bounding box center [601, 32] width 16 height 5
click at [609, 66] on span "Campaign & Ad Set" at bounding box center [605, 63] width 36 height 7
click at [638, 74] on icon "check" at bounding box center [638, 74] width 4 height 4
click at [602, 34] on span "Bulk Edit" at bounding box center [601, 32] width 16 height 5
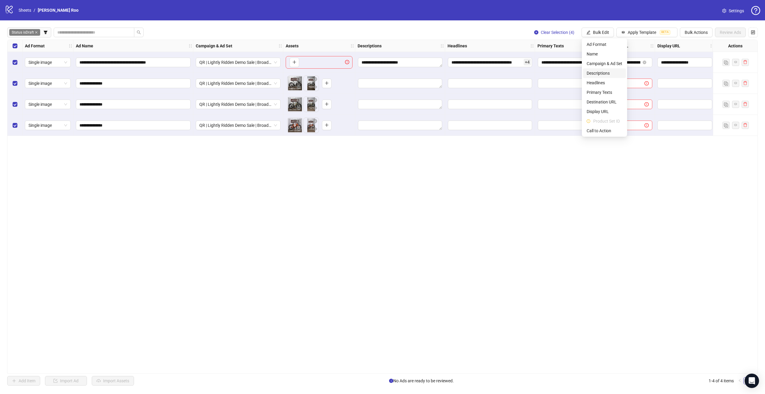
click at [607, 74] on span "Descriptions" at bounding box center [605, 73] width 36 height 7
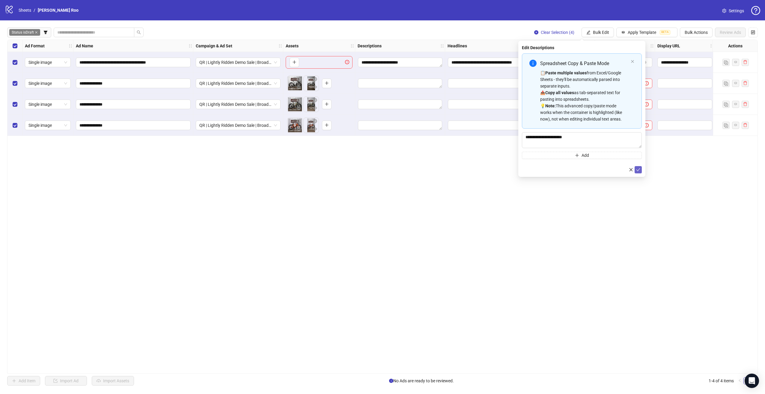
click at [635, 170] on button "submit" at bounding box center [638, 169] width 7 height 7
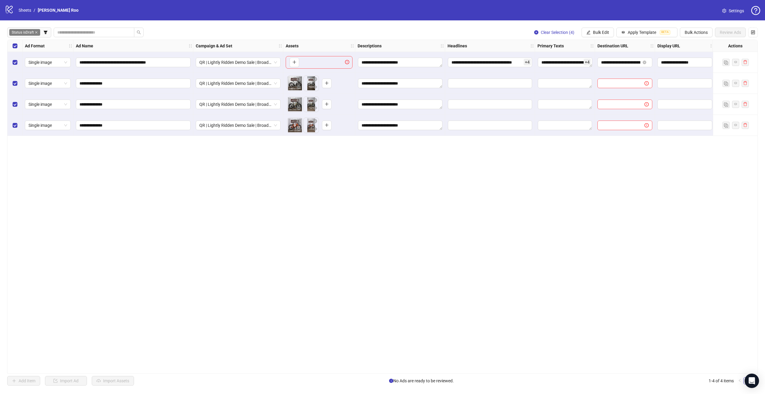
click at [588, 25] on div "**********" at bounding box center [382, 206] width 765 height 372
click at [590, 33] on icon "edit" at bounding box center [589, 32] width 4 height 4
click at [599, 83] on span "Headlines" at bounding box center [605, 82] width 36 height 7
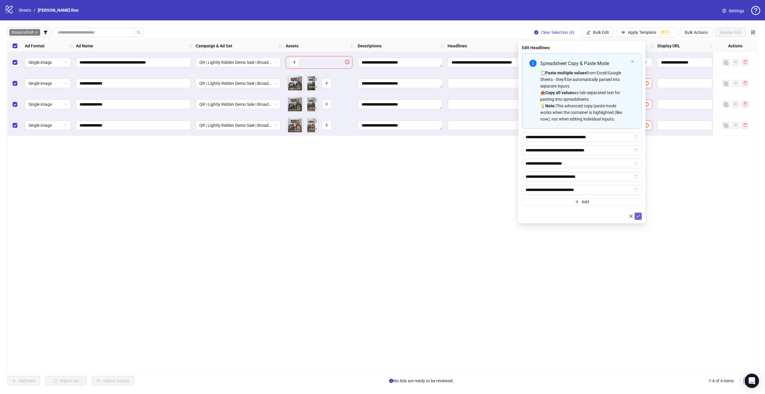
click at [640, 214] on icon "check" at bounding box center [638, 216] width 4 height 4
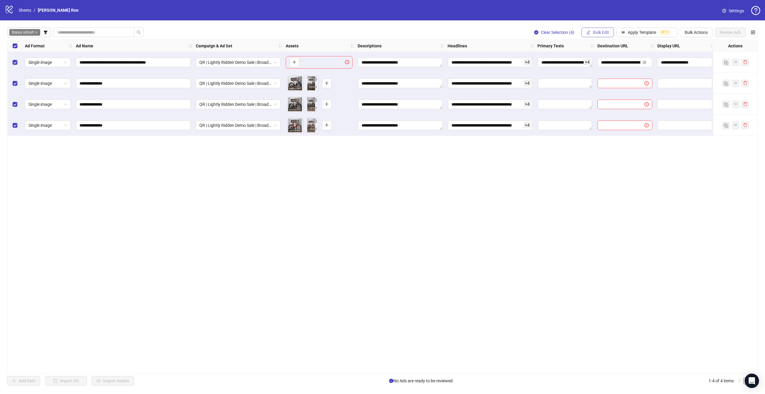
click at [586, 30] on button "Bulk Edit" at bounding box center [598, 33] width 32 height 10
click at [604, 89] on span "Primary Texts" at bounding box center [605, 92] width 36 height 7
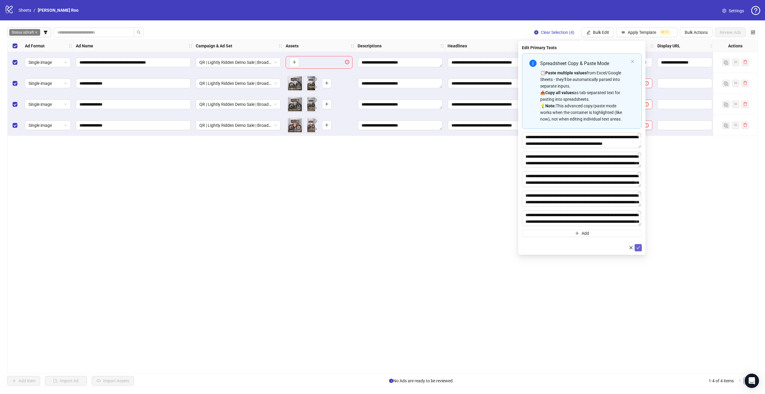
click at [638, 247] on icon "check" at bounding box center [638, 248] width 4 height 4
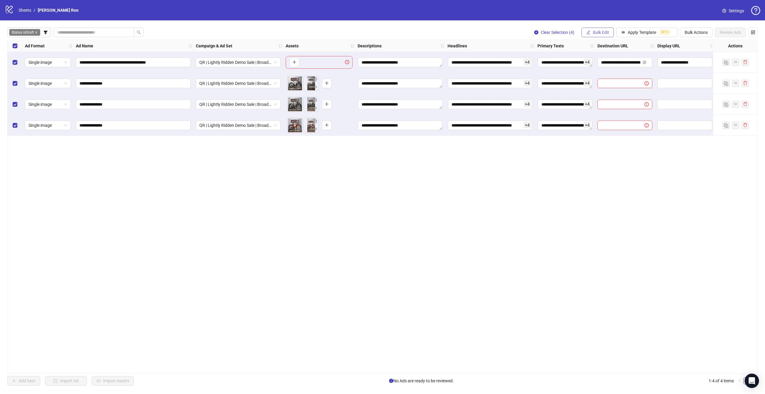
click at [588, 31] on icon "edit" at bounding box center [589, 32] width 4 height 4
click at [592, 99] on span "Destination URL" at bounding box center [605, 102] width 36 height 7
drag, startPoint x: 641, startPoint y: 68, endPoint x: 641, endPoint y: 73, distance: 4.2
click at [641, 73] on form "**********" at bounding box center [582, 65] width 120 height 24
click at [641, 73] on button "submit" at bounding box center [638, 73] width 7 height 7
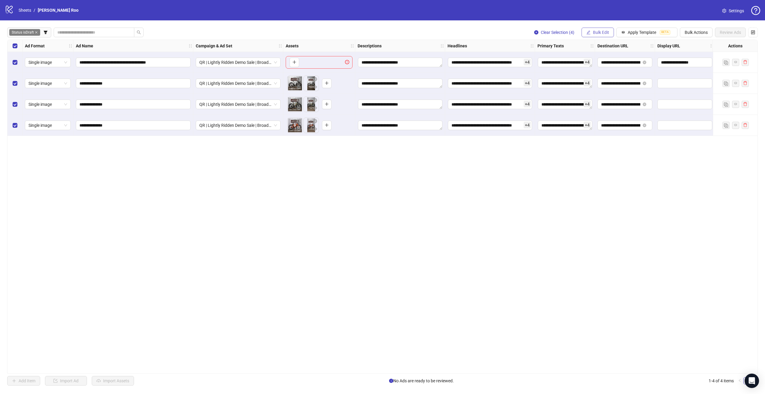
click at [599, 28] on button "Bulk Edit" at bounding box center [598, 33] width 32 height 10
click at [612, 108] on span "Display URL" at bounding box center [605, 111] width 36 height 7
click at [637, 72] on icon "check" at bounding box center [638, 74] width 4 height 4
click at [604, 35] on button "Bulk Edit" at bounding box center [598, 33] width 32 height 10
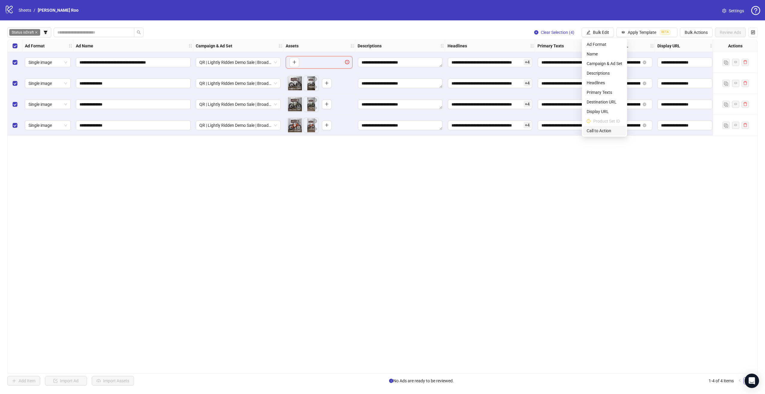
click at [602, 129] on span "Call to Action" at bounding box center [605, 130] width 36 height 7
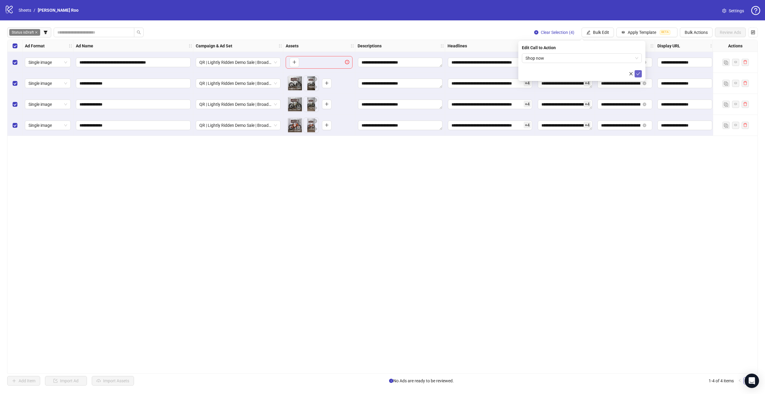
click at [639, 72] on icon "check" at bounding box center [638, 74] width 4 height 4
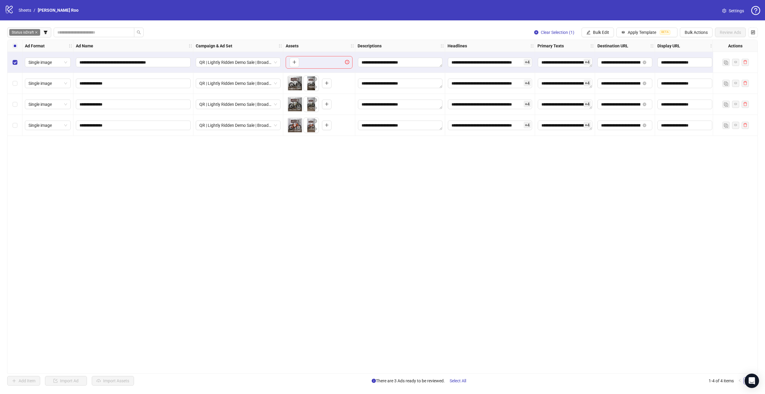
click at [17, 63] on div "Select row 1" at bounding box center [14, 62] width 15 height 21
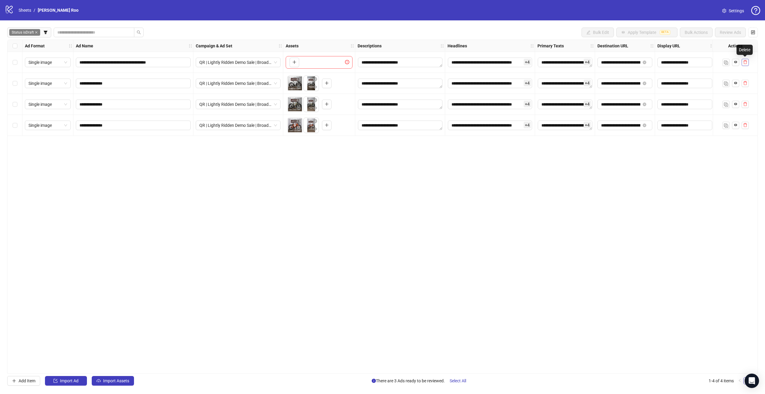
click at [744, 62] on icon "delete" at bounding box center [745, 62] width 4 height 4
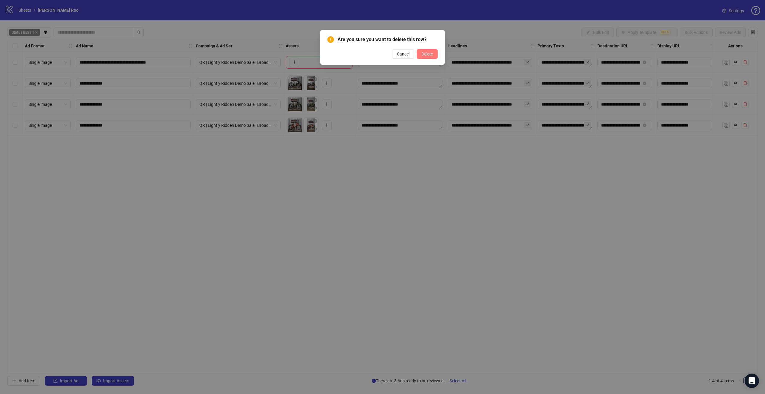
click at [424, 53] on span "Delete" at bounding box center [427, 54] width 11 height 5
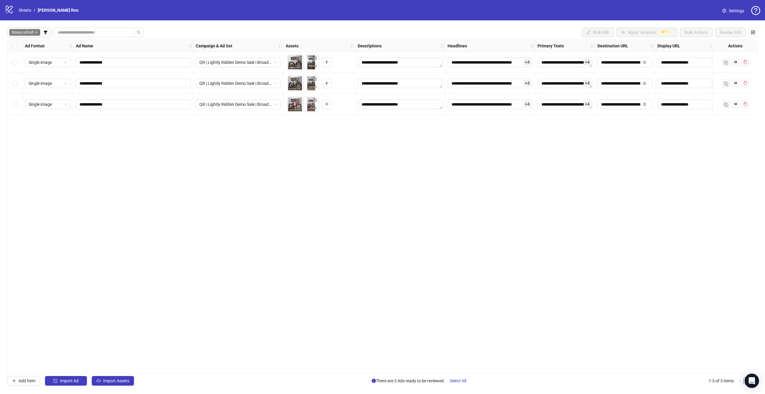
click at [19, 47] on div "Select all rows" at bounding box center [14, 46] width 15 height 12
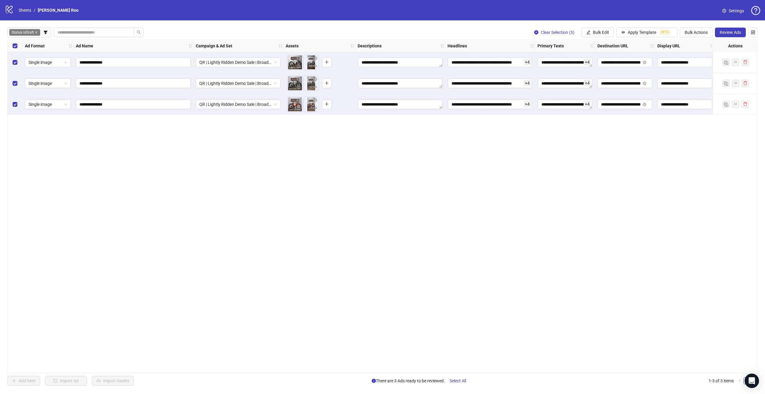
click at [731, 27] on div "**********" at bounding box center [382, 206] width 765 height 372
drag, startPoint x: 731, startPoint y: 27, endPoint x: 729, endPoint y: 32, distance: 5.6
click at [729, 32] on span "Review Ads" at bounding box center [730, 32] width 21 height 5
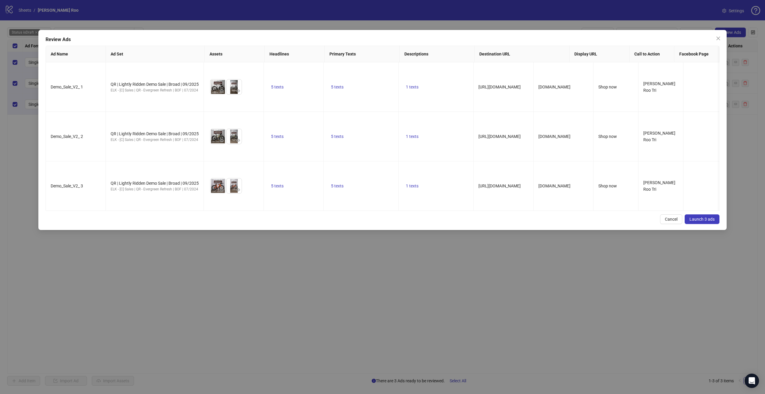
click at [698, 217] on span "Launch 3 ads" at bounding box center [702, 219] width 25 height 5
